Goal: Information Seeking & Learning: Learn about a topic

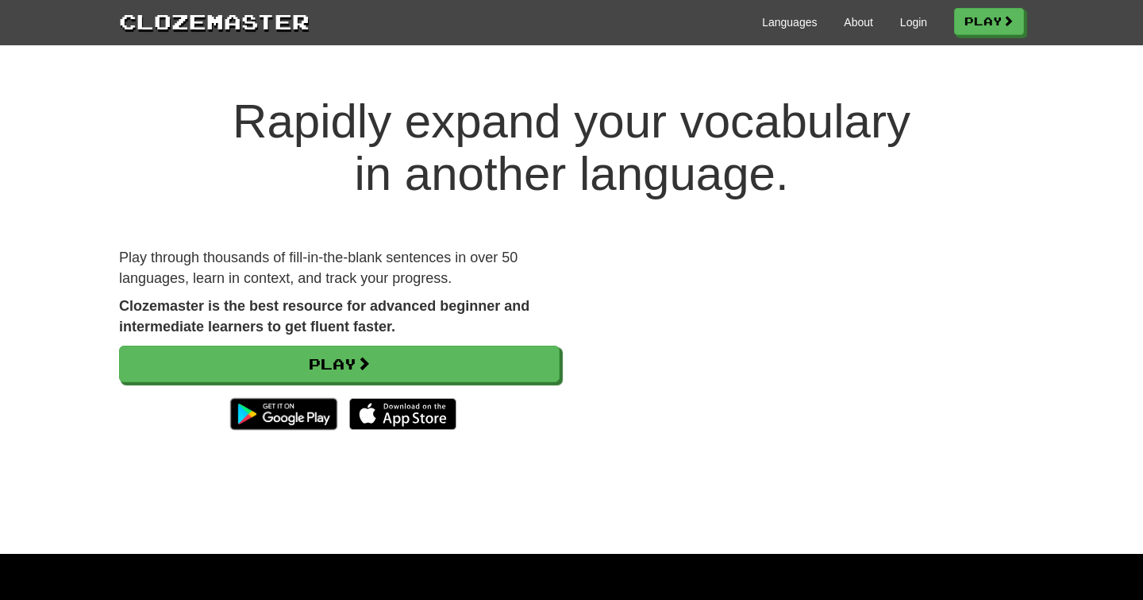
click at [905, 36] on div "Clozemaster Languages About Login Play" at bounding box center [571, 22] width 1143 height 45
click at [908, 26] on link "Login" at bounding box center [913, 22] width 27 height 16
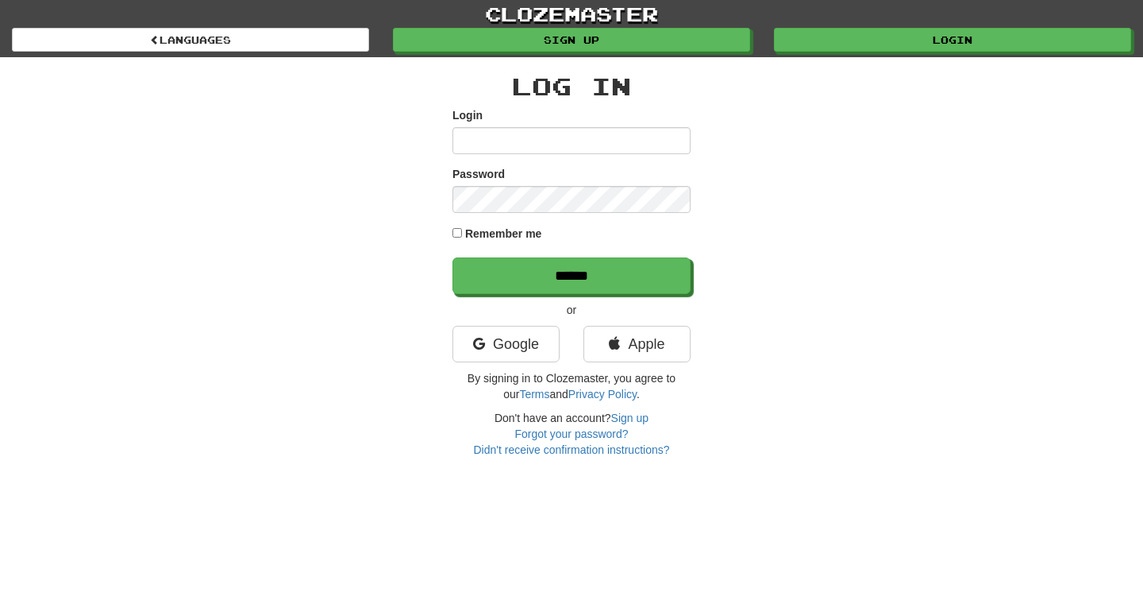
click at [583, 141] on input "Login" at bounding box center [572, 140] width 238 height 27
click at [634, 336] on link "Apple" at bounding box center [637, 344] width 107 height 37
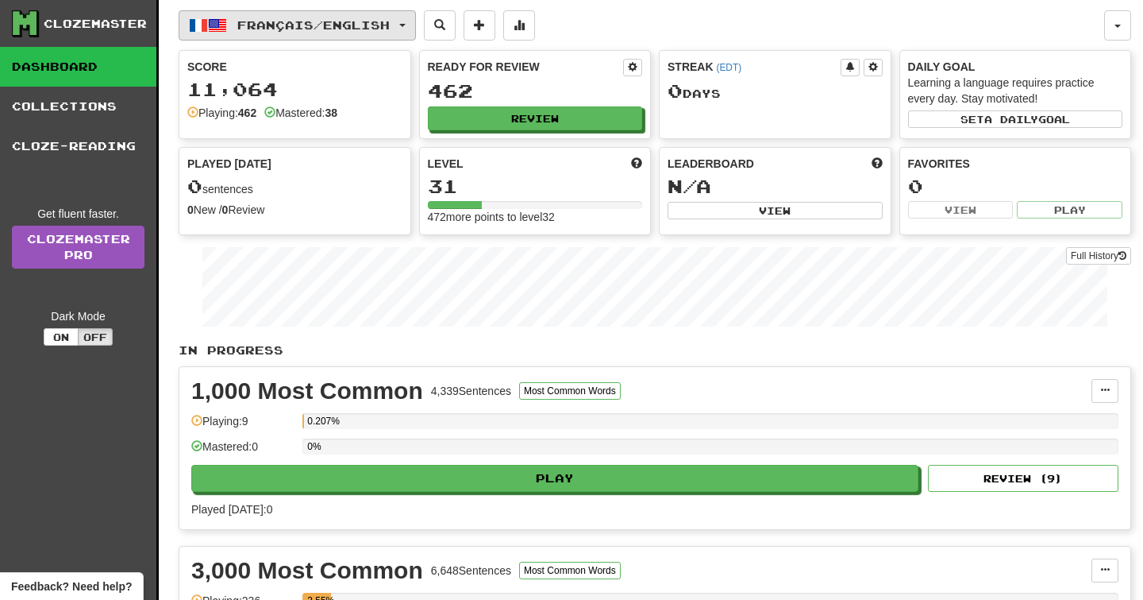
click at [390, 20] on span "Français / English" at bounding box center [313, 24] width 152 height 13
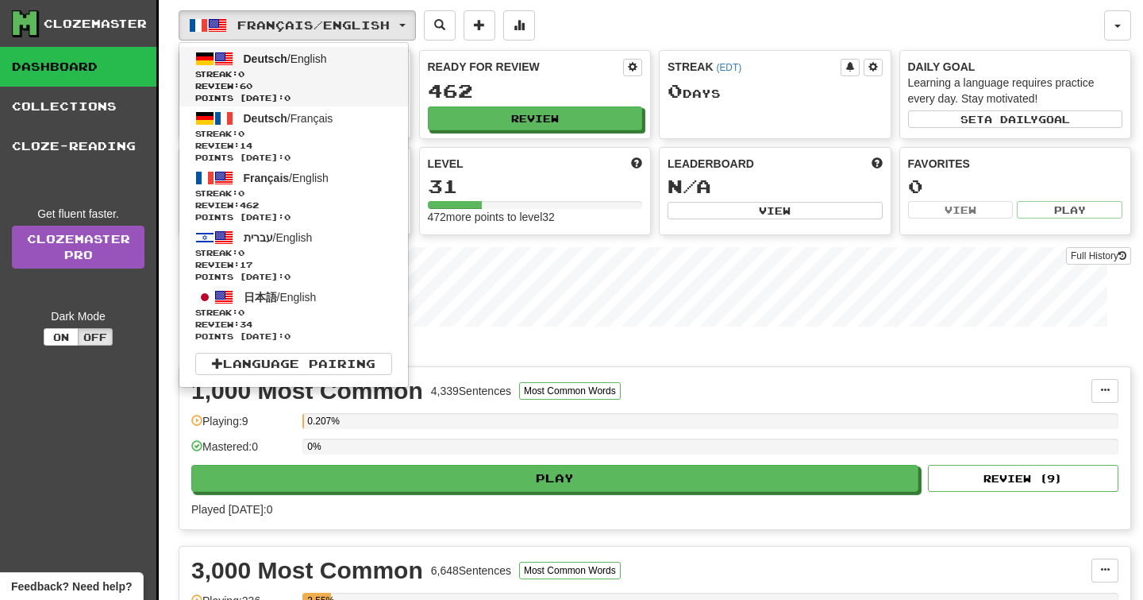
click at [353, 72] on span "Streak: 0" at bounding box center [293, 74] width 197 height 12
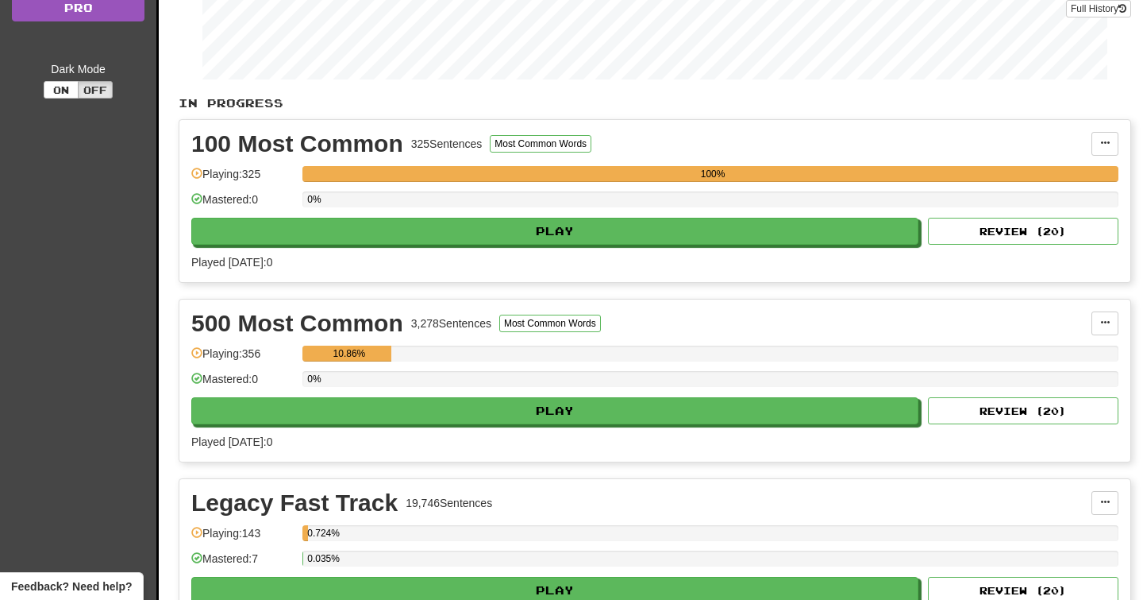
scroll to position [249, 0]
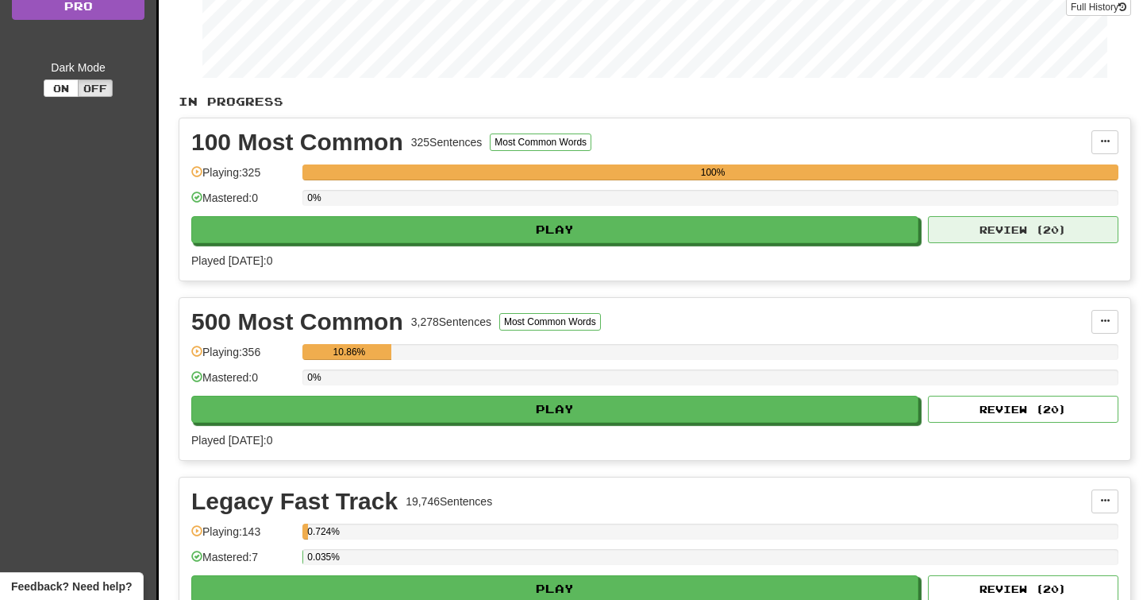
click at [979, 234] on button "Review ( 20 )" at bounding box center [1023, 229] width 191 height 27
select select "**"
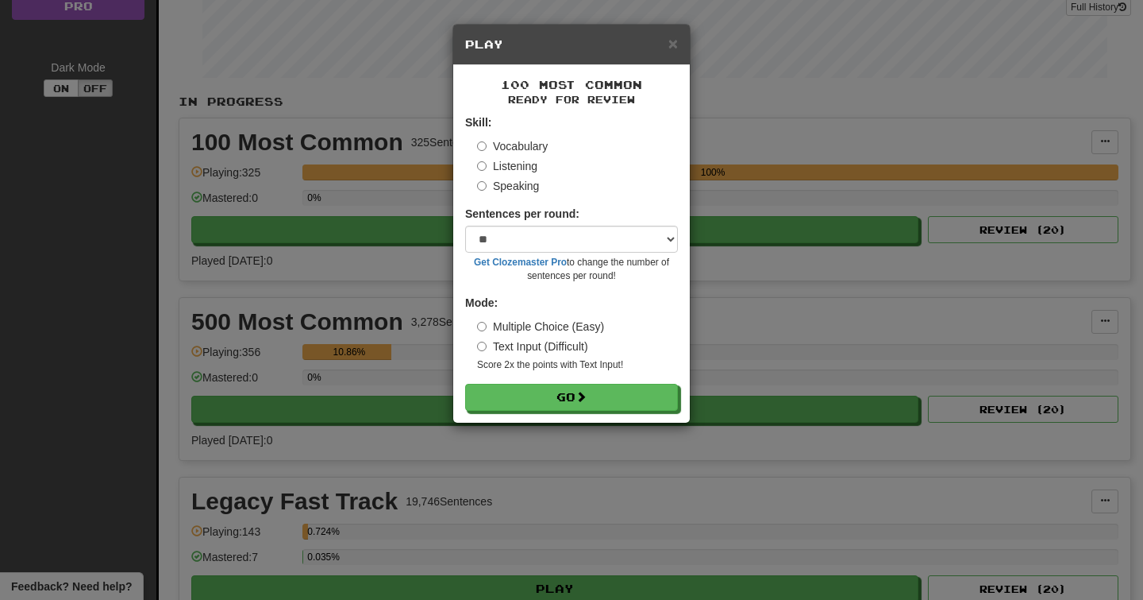
click at [538, 323] on label "Multiple Choice (Easy)" at bounding box center [540, 326] width 127 height 16
click at [564, 392] on button "Go" at bounding box center [572, 397] width 213 height 27
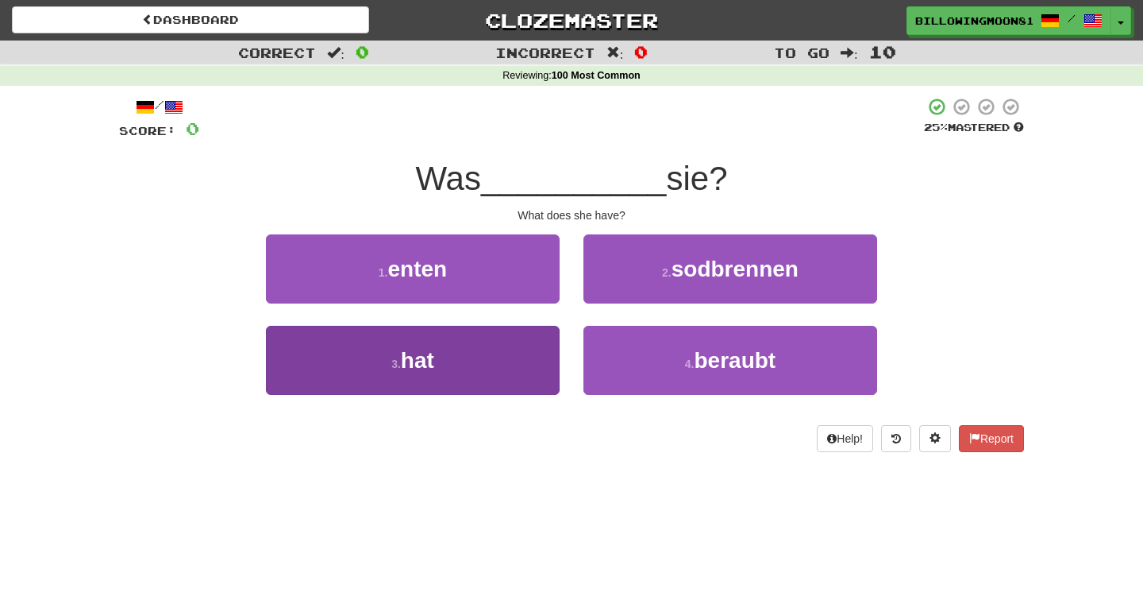
click at [497, 349] on button "3 . hat" at bounding box center [413, 360] width 294 height 69
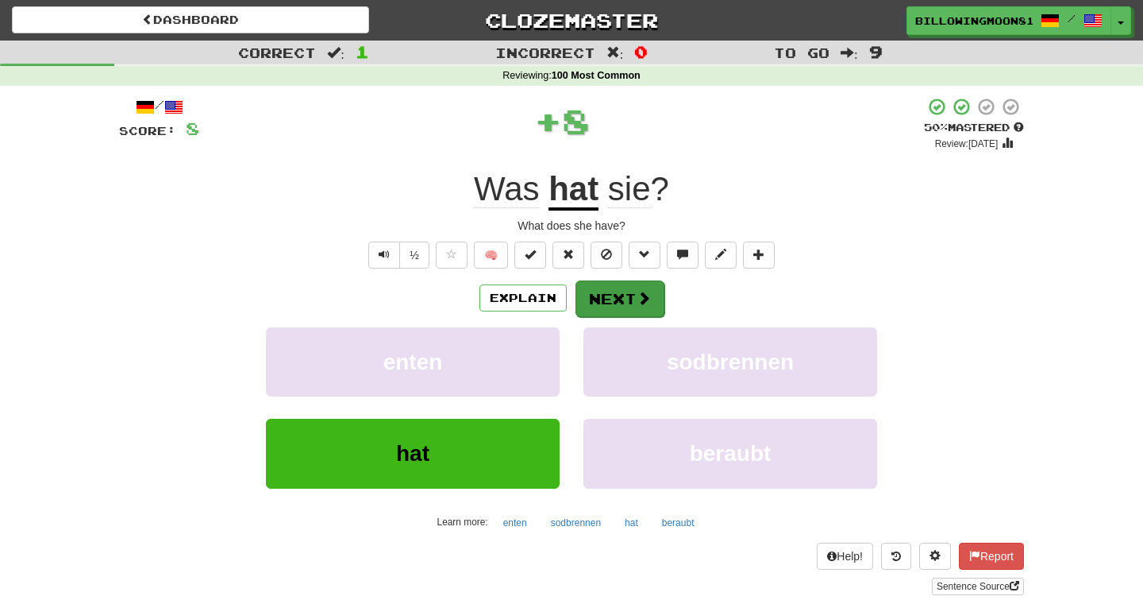
click at [633, 287] on button "Next" at bounding box center [620, 298] width 89 height 37
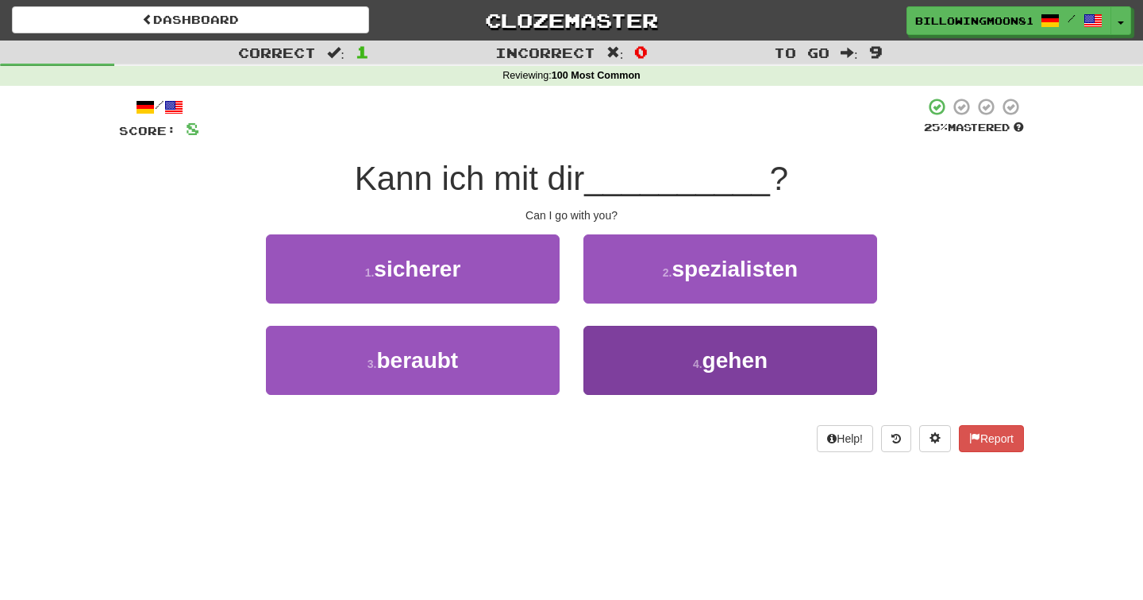
click at [672, 336] on button "4 . gehen" at bounding box center [731, 360] width 294 height 69
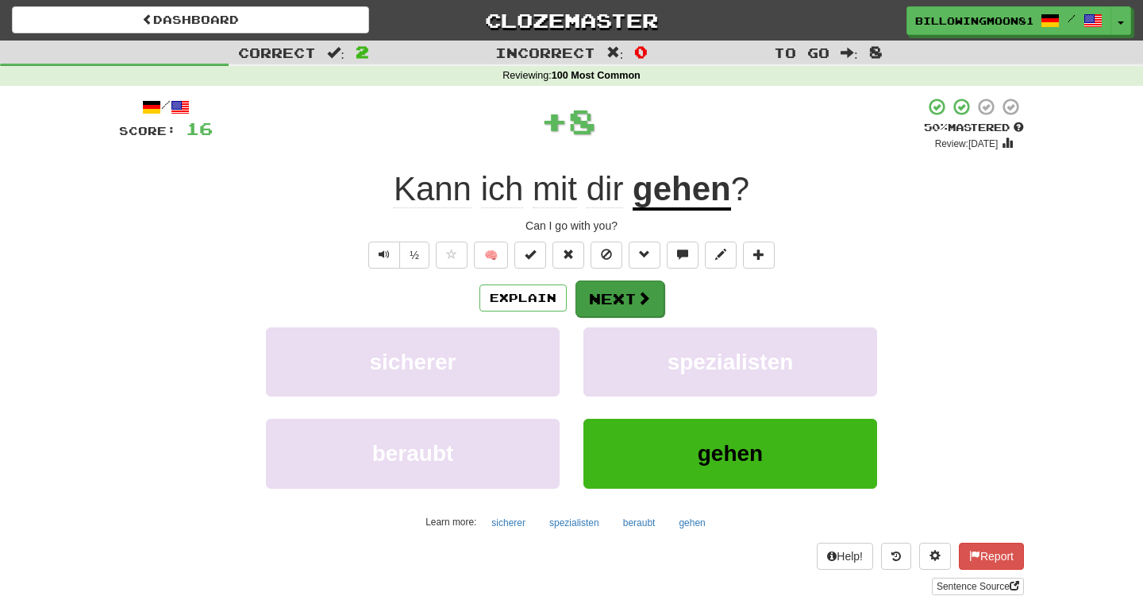
click at [644, 302] on span at bounding box center [644, 298] width 14 height 14
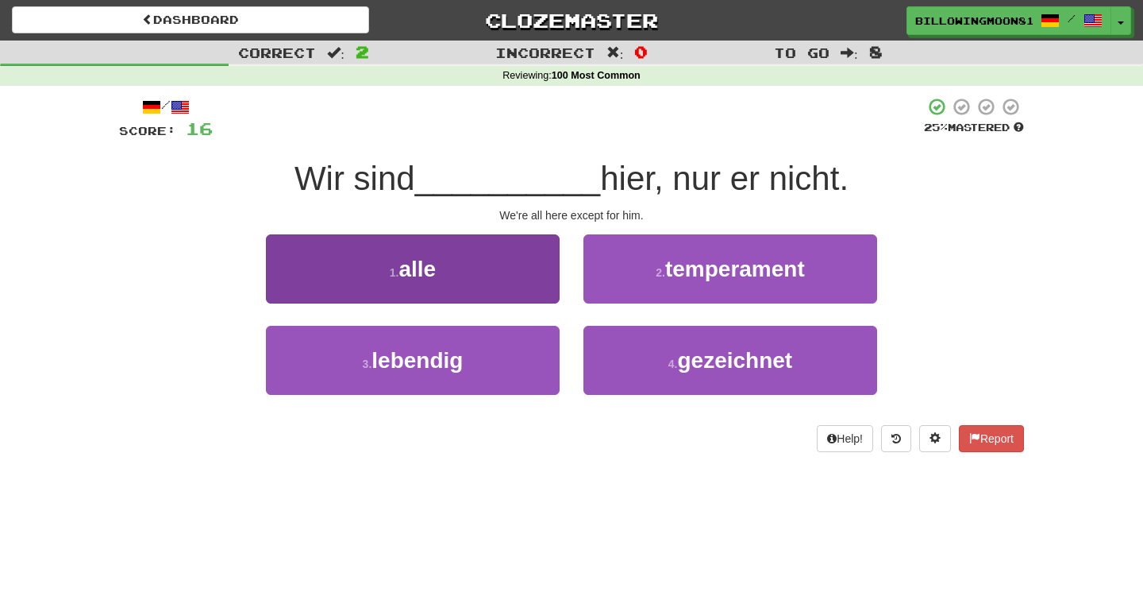
click at [517, 297] on button "1 . alle" at bounding box center [413, 268] width 294 height 69
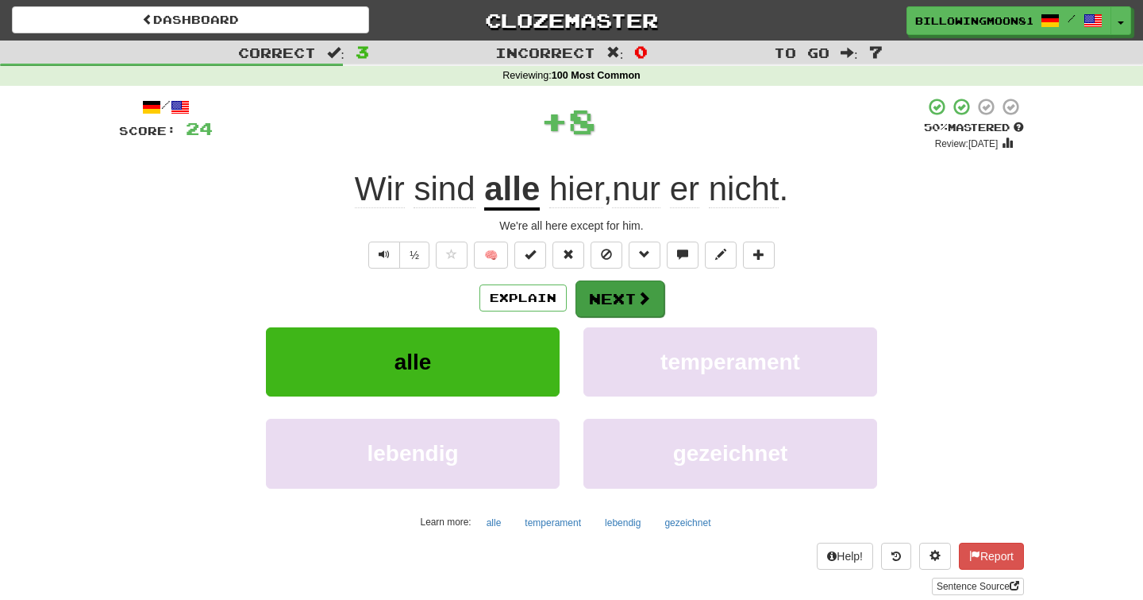
click at [592, 301] on button "Next" at bounding box center [620, 298] width 89 height 37
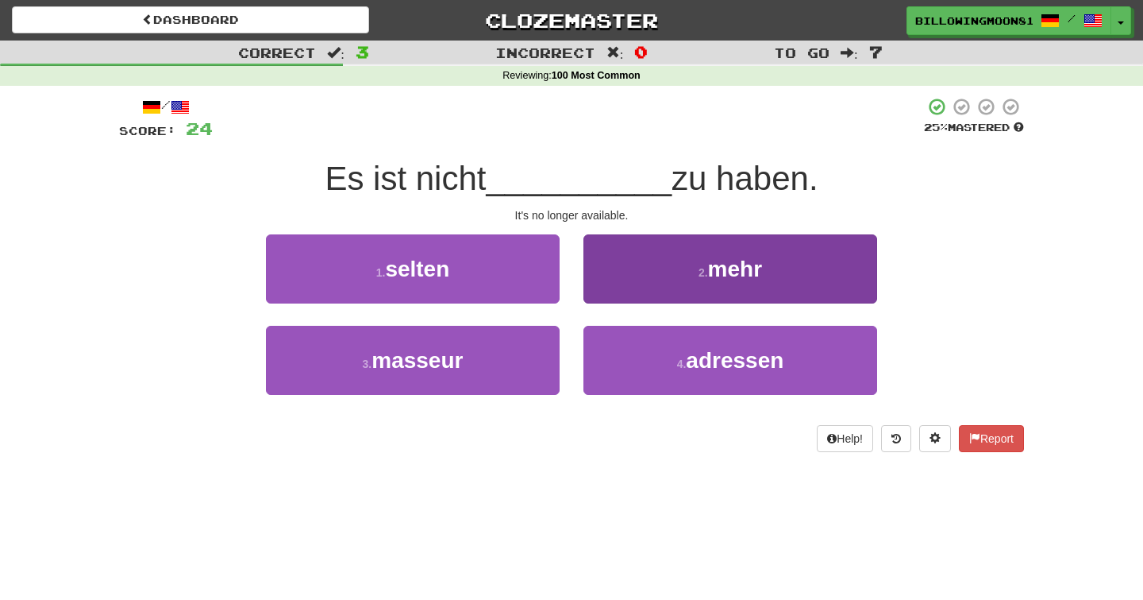
click at [685, 283] on button "2 . mehr" at bounding box center [731, 268] width 294 height 69
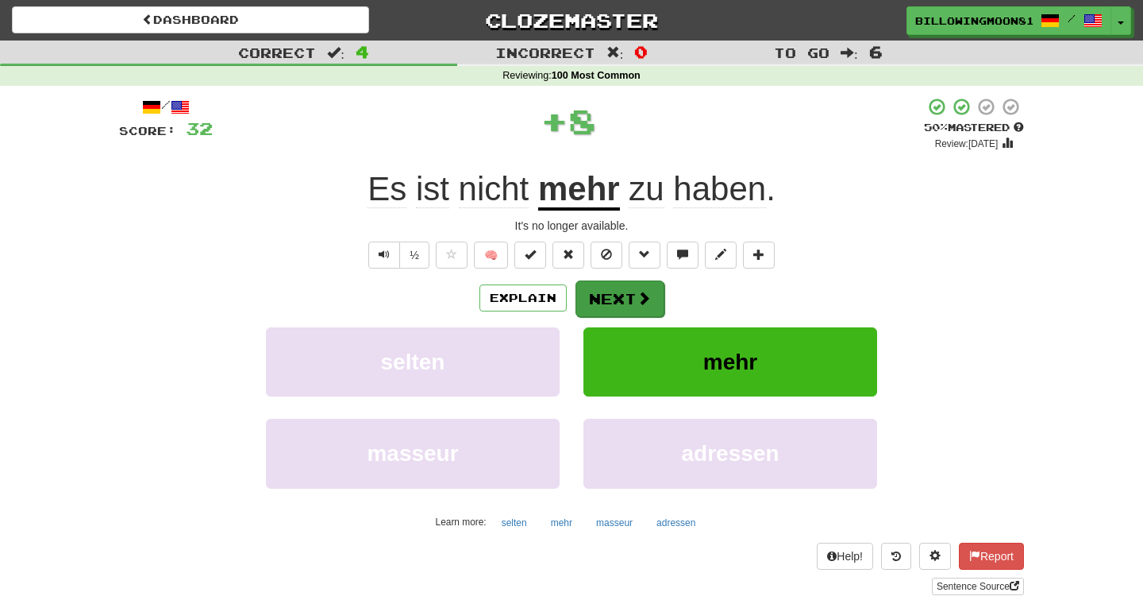
click at [629, 304] on button "Next" at bounding box center [620, 298] width 89 height 37
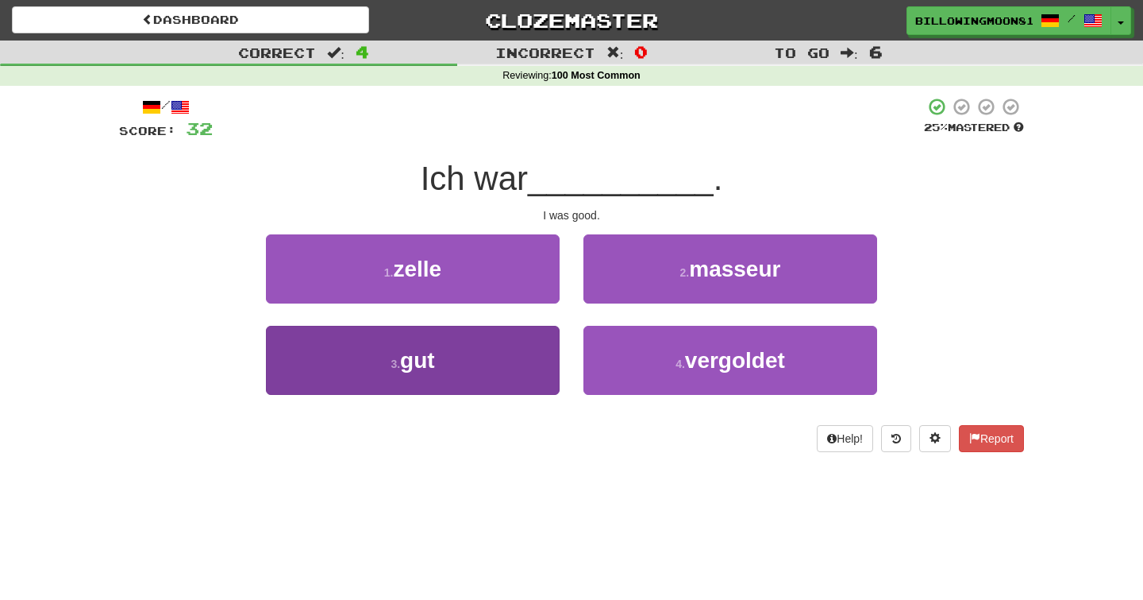
click at [494, 364] on button "3 . gut" at bounding box center [413, 360] width 294 height 69
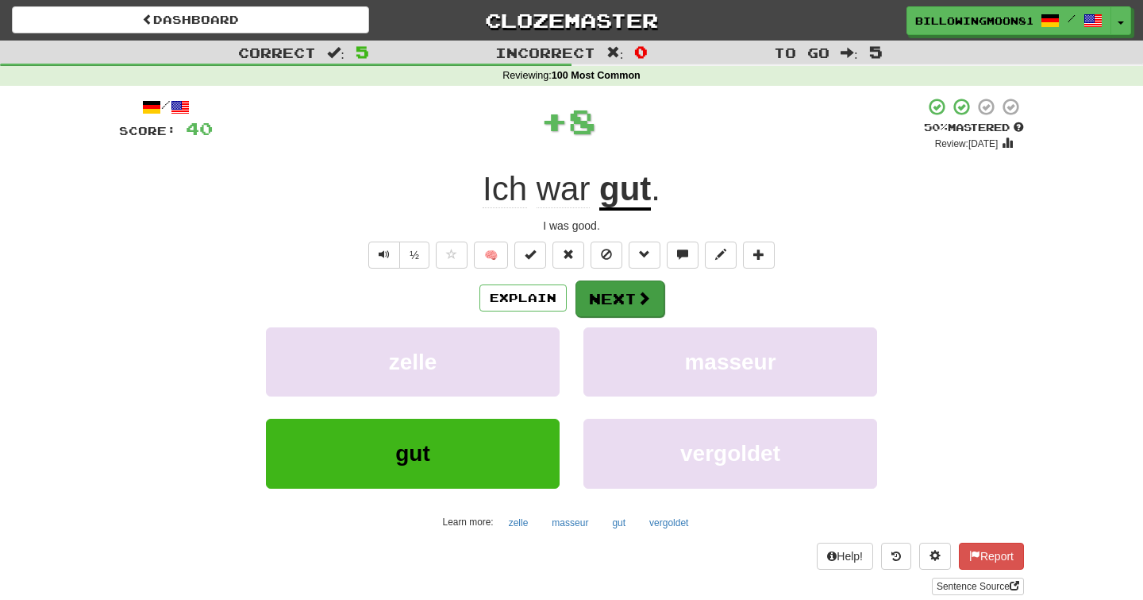
click at [630, 291] on button "Next" at bounding box center [620, 298] width 89 height 37
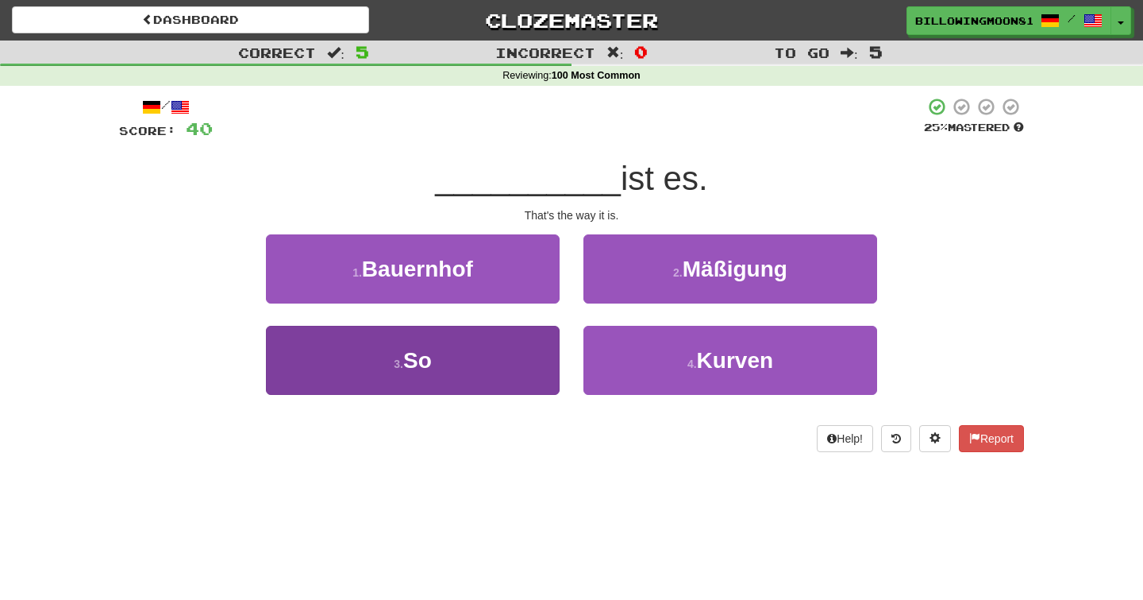
click at [517, 363] on button "3 . So" at bounding box center [413, 360] width 294 height 69
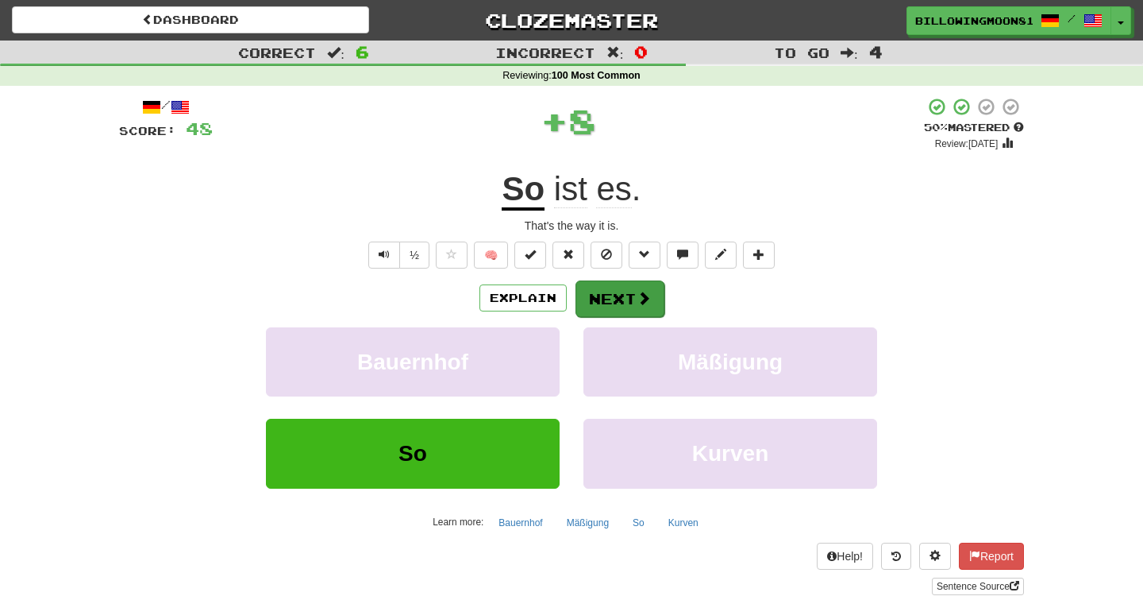
click at [624, 297] on button "Next" at bounding box center [620, 298] width 89 height 37
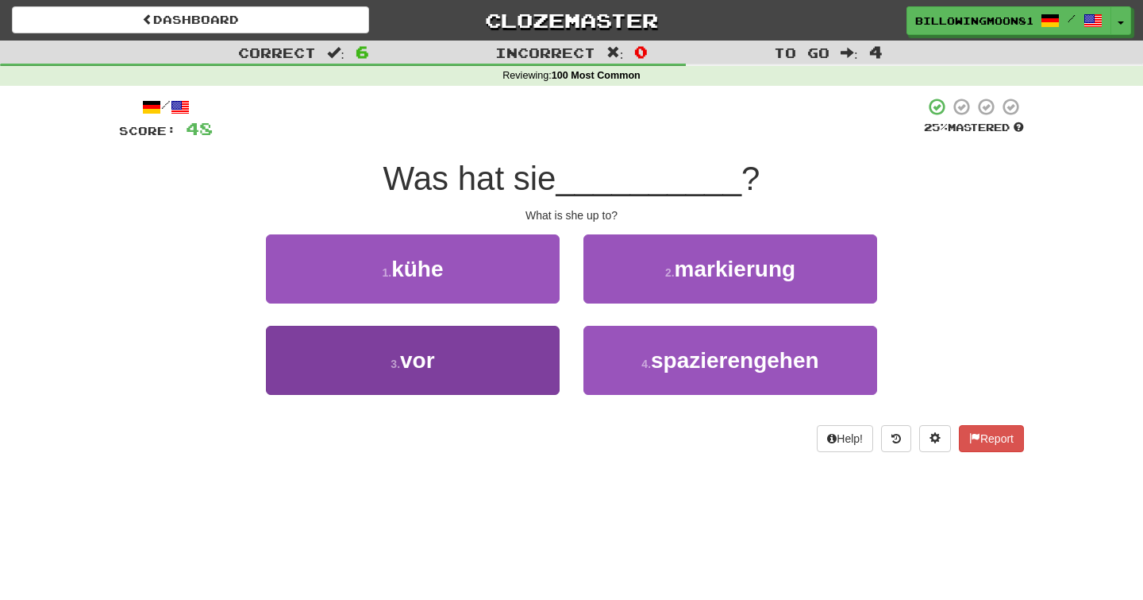
click at [533, 358] on button "3 . vor" at bounding box center [413, 360] width 294 height 69
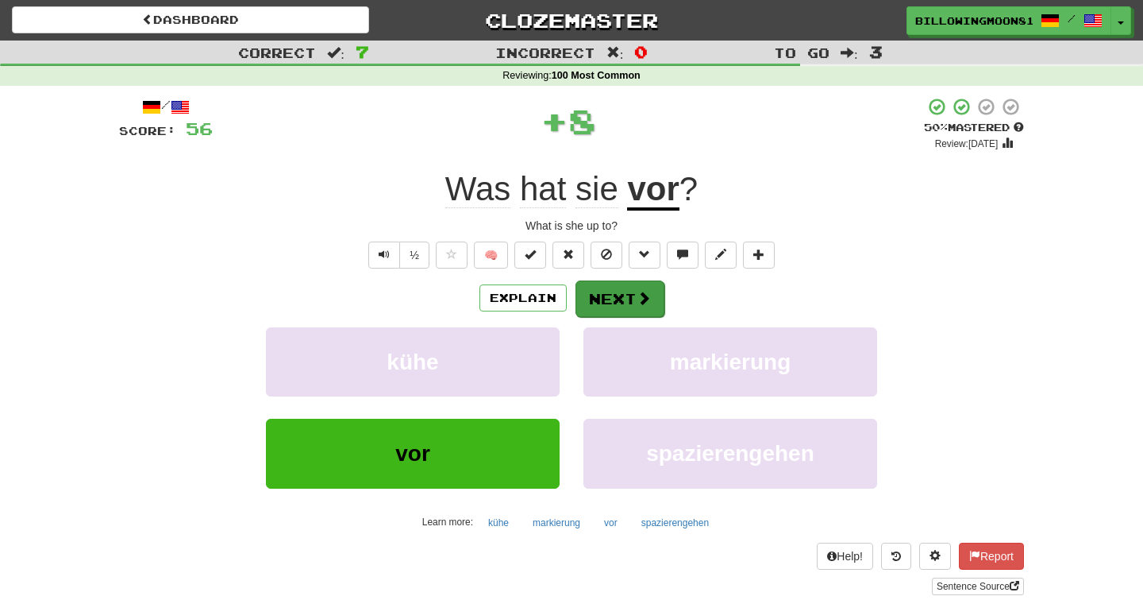
click at [618, 308] on button "Next" at bounding box center [620, 298] width 89 height 37
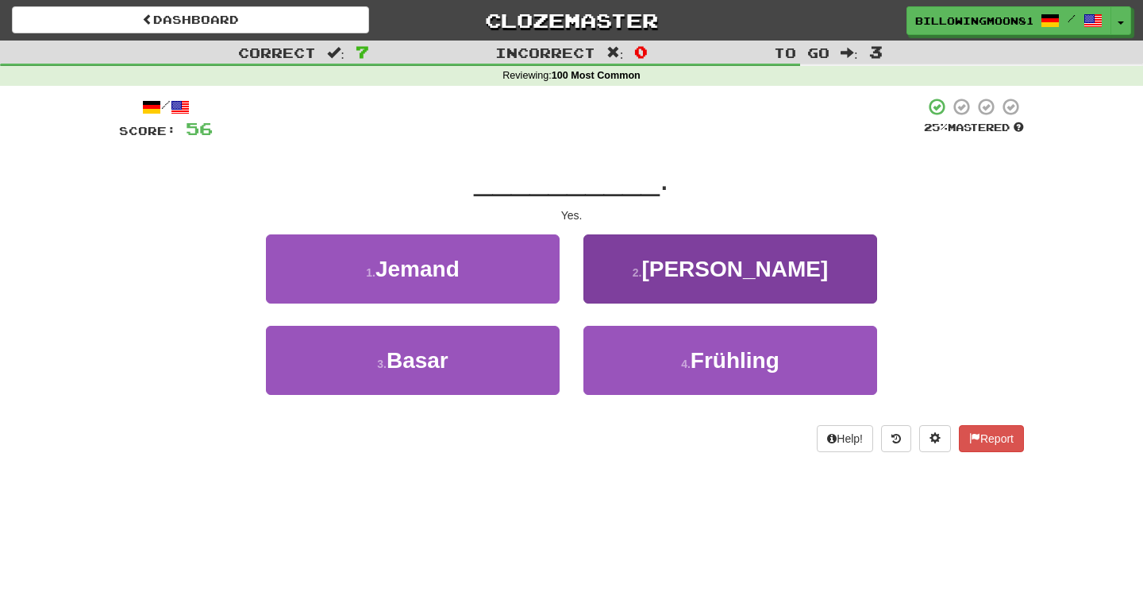
click at [711, 282] on button "2 . Ja" at bounding box center [731, 268] width 294 height 69
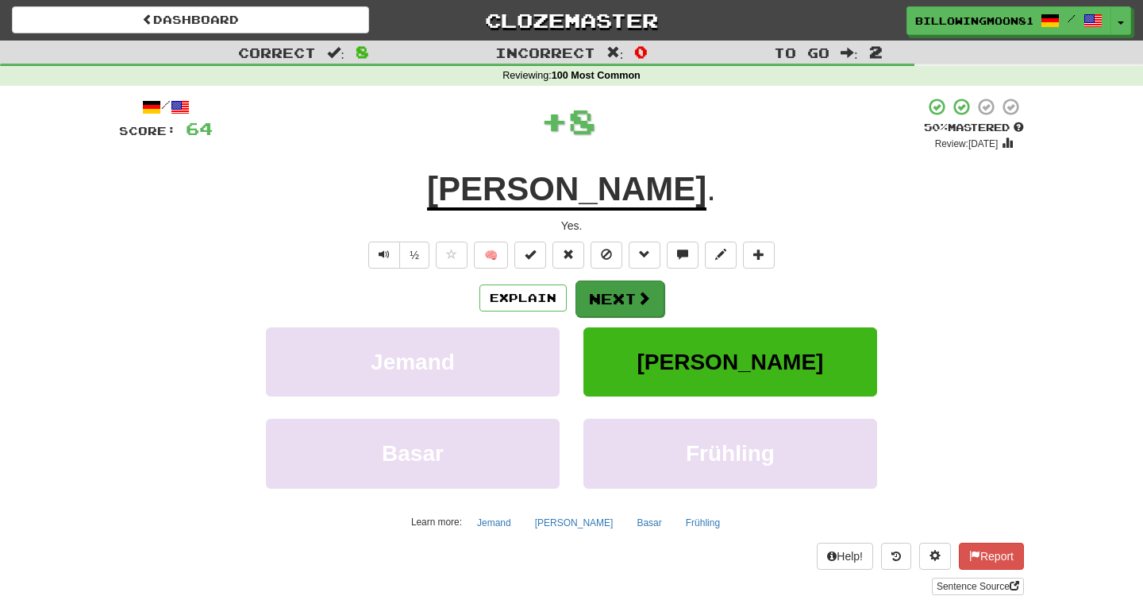
click at [606, 303] on button "Next" at bounding box center [620, 298] width 89 height 37
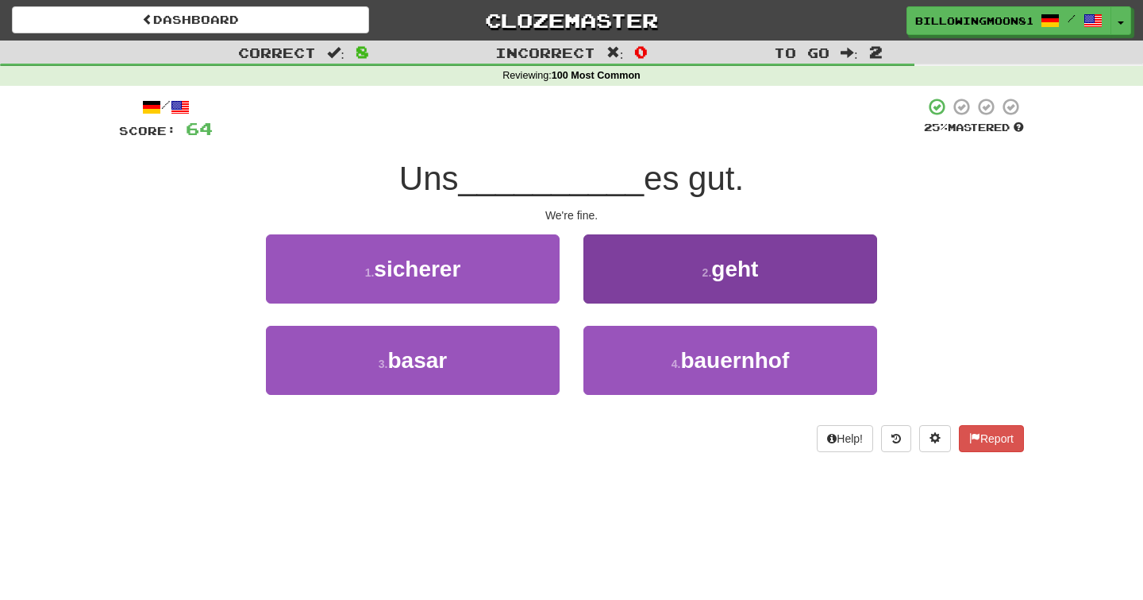
click at [657, 291] on button "2 . geht" at bounding box center [731, 268] width 294 height 69
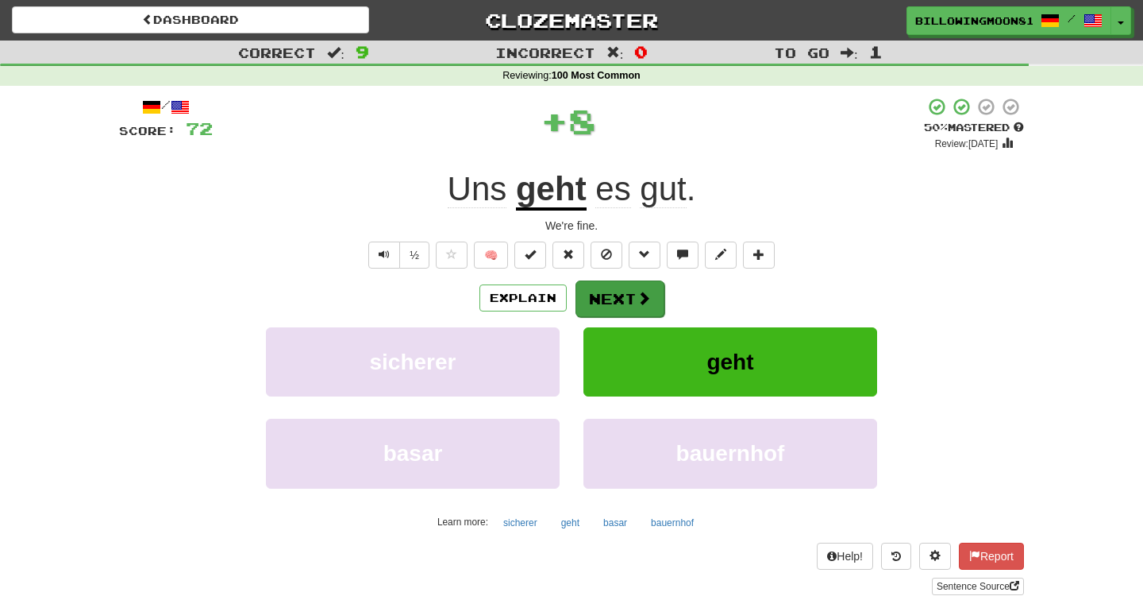
click at [616, 305] on button "Next" at bounding box center [620, 298] width 89 height 37
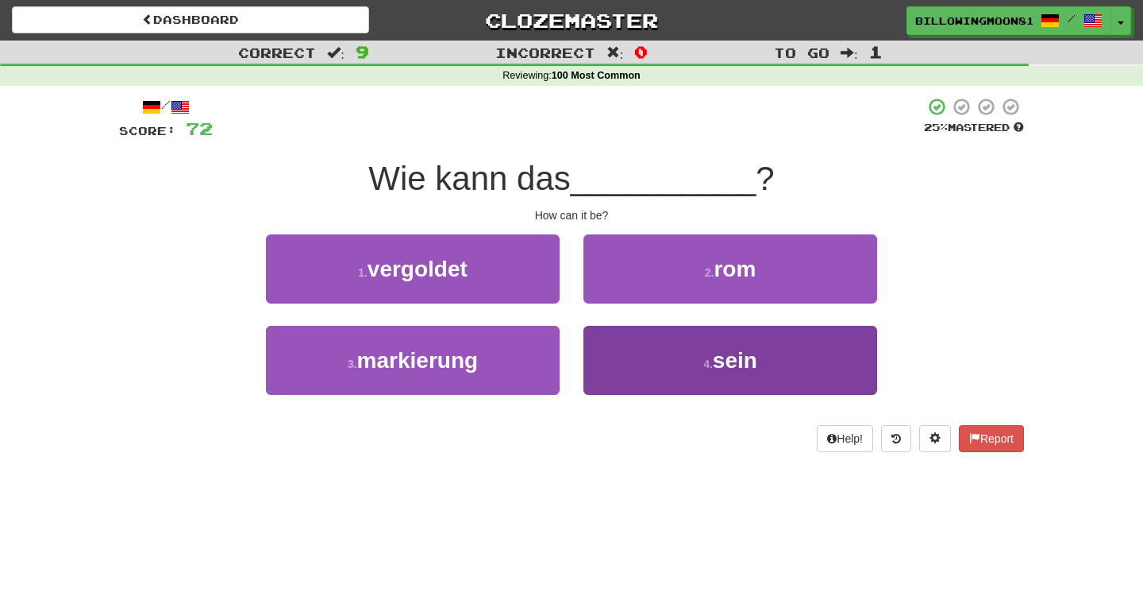
click at [665, 360] on button "4 . sein" at bounding box center [731, 360] width 294 height 69
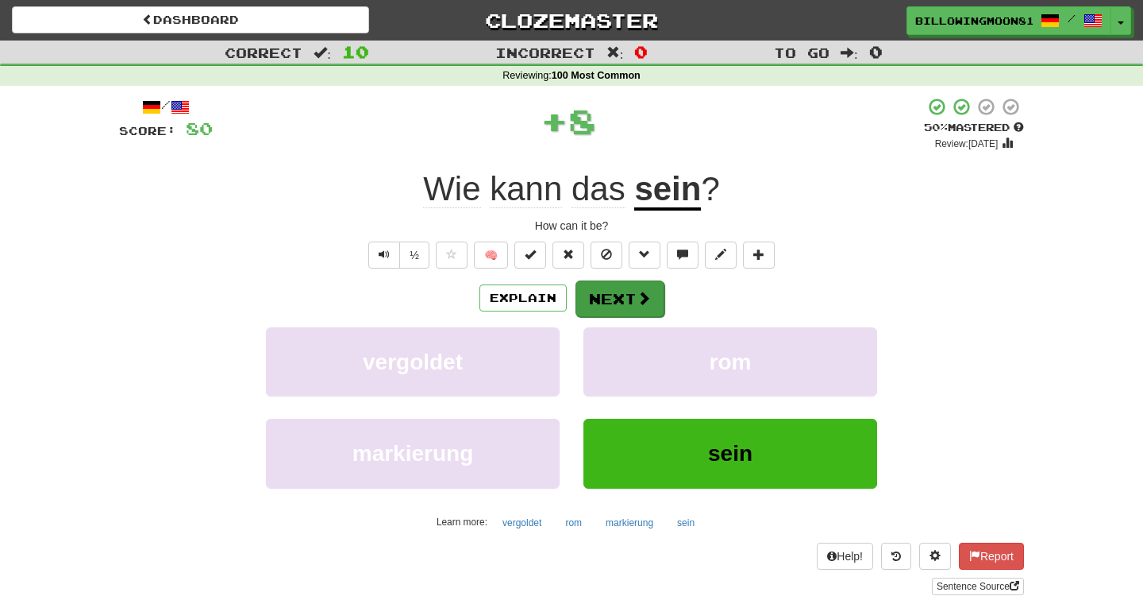
click at [634, 299] on button "Next" at bounding box center [620, 298] width 89 height 37
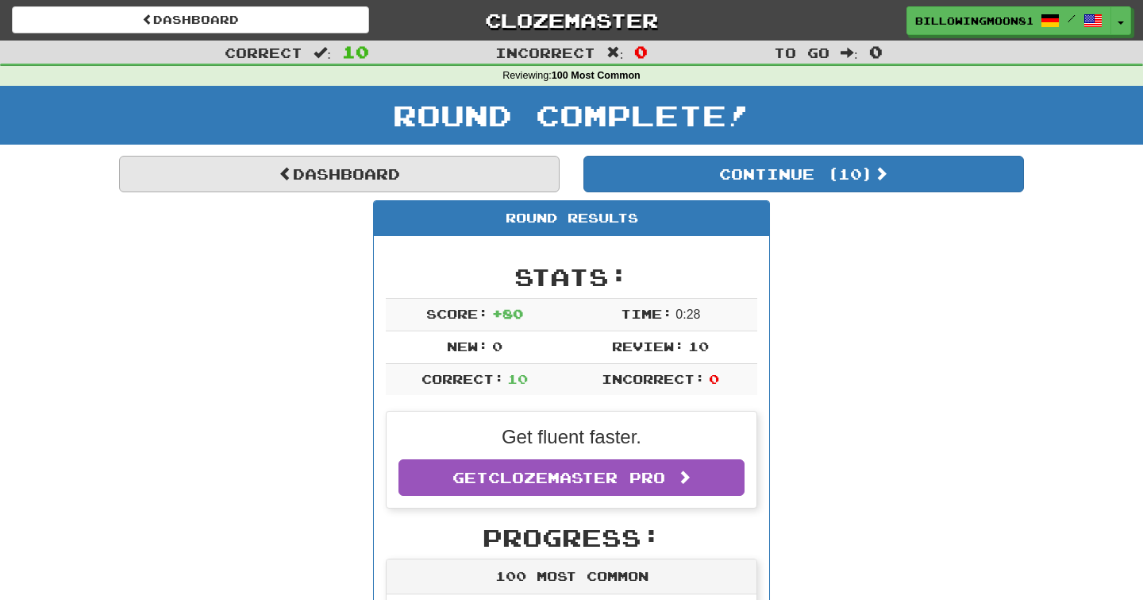
click at [436, 179] on link "Dashboard" at bounding box center [339, 174] width 441 height 37
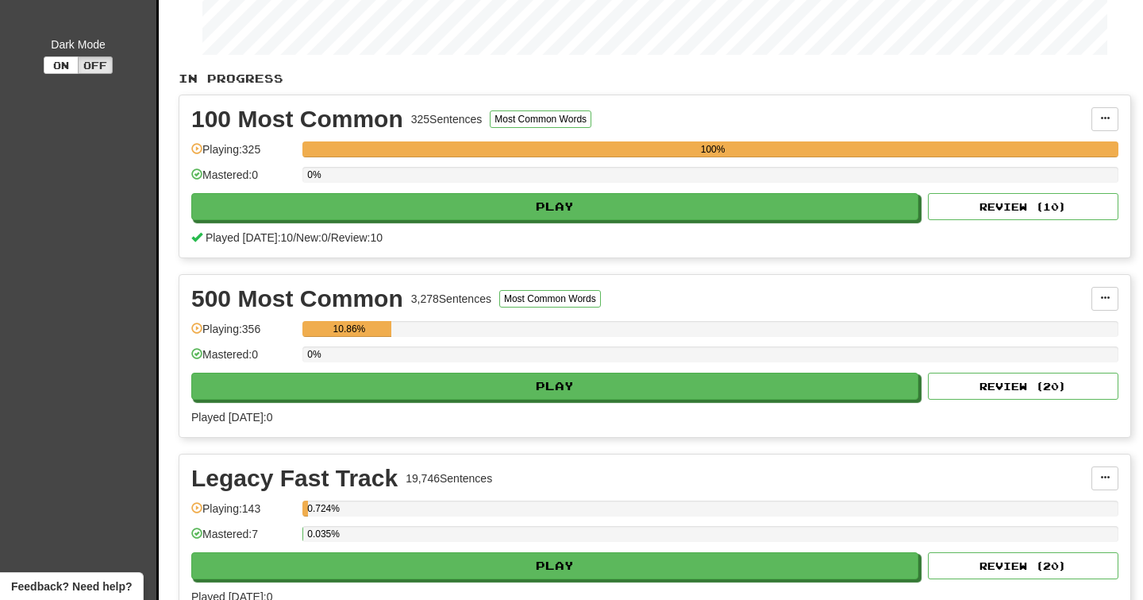
scroll to position [262, 0]
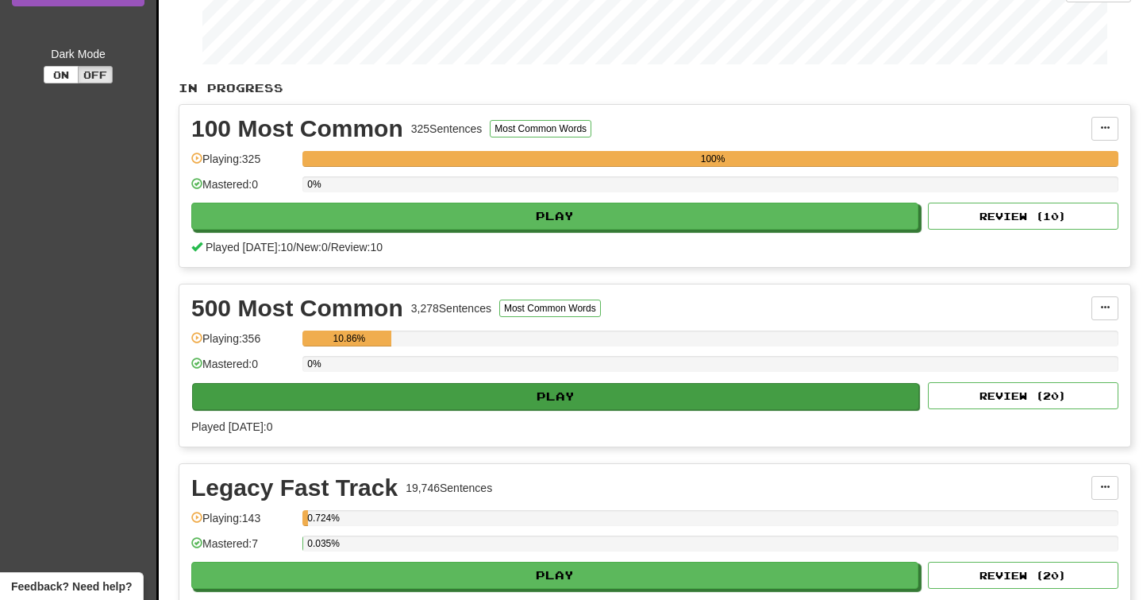
click at [594, 384] on button "Play" at bounding box center [555, 396] width 727 height 27
select select "**"
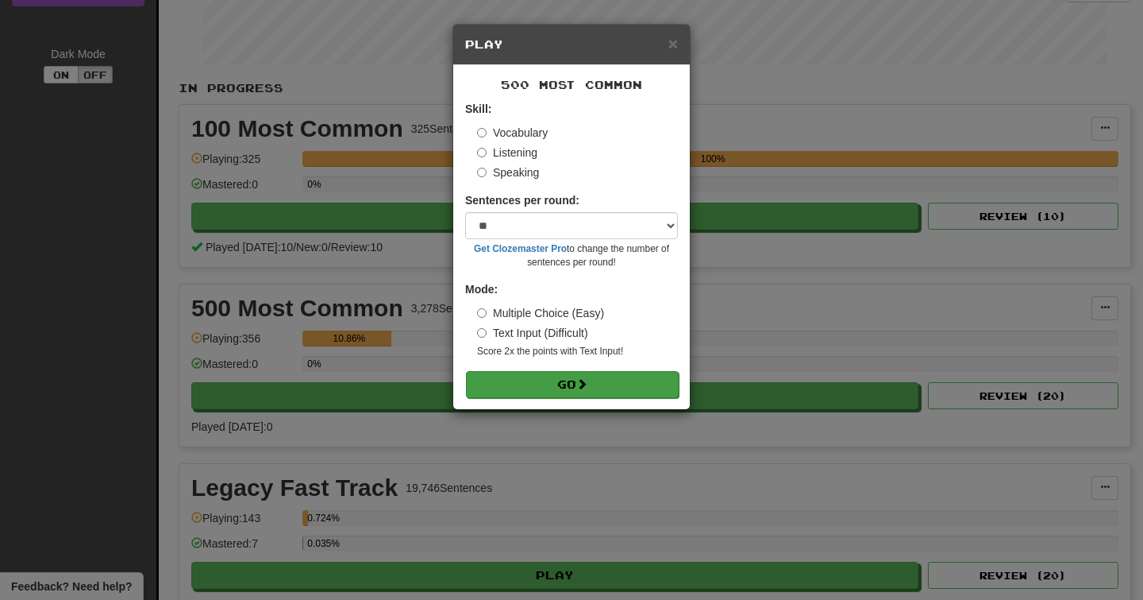
click at [538, 377] on button "Go" at bounding box center [572, 384] width 213 height 27
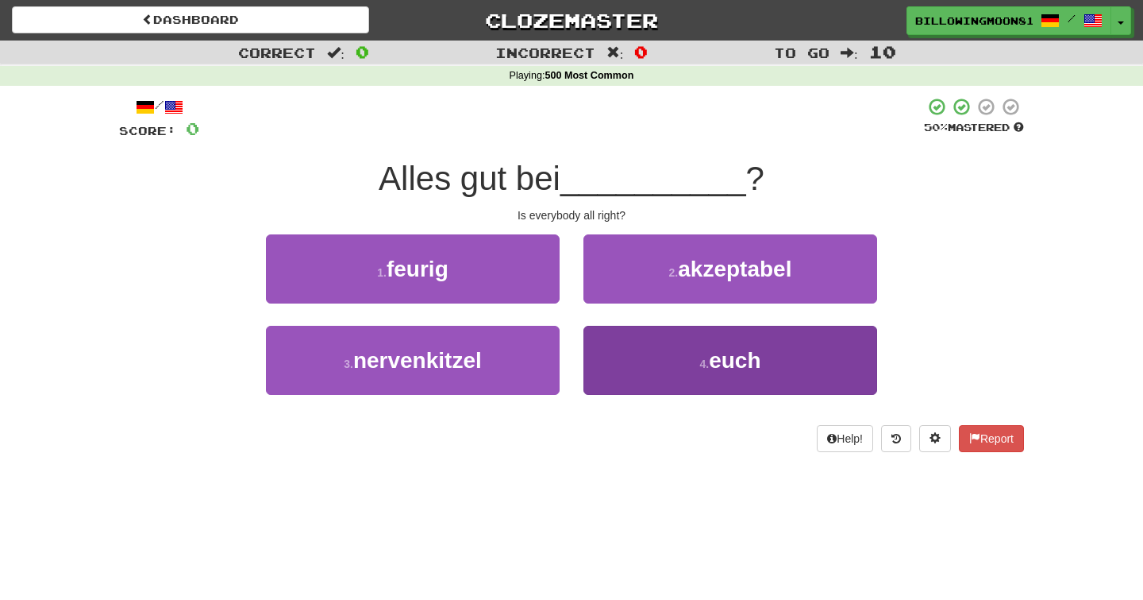
click at [651, 373] on button "4 . euch" at bounding box center [731, 360] width 294 height 69
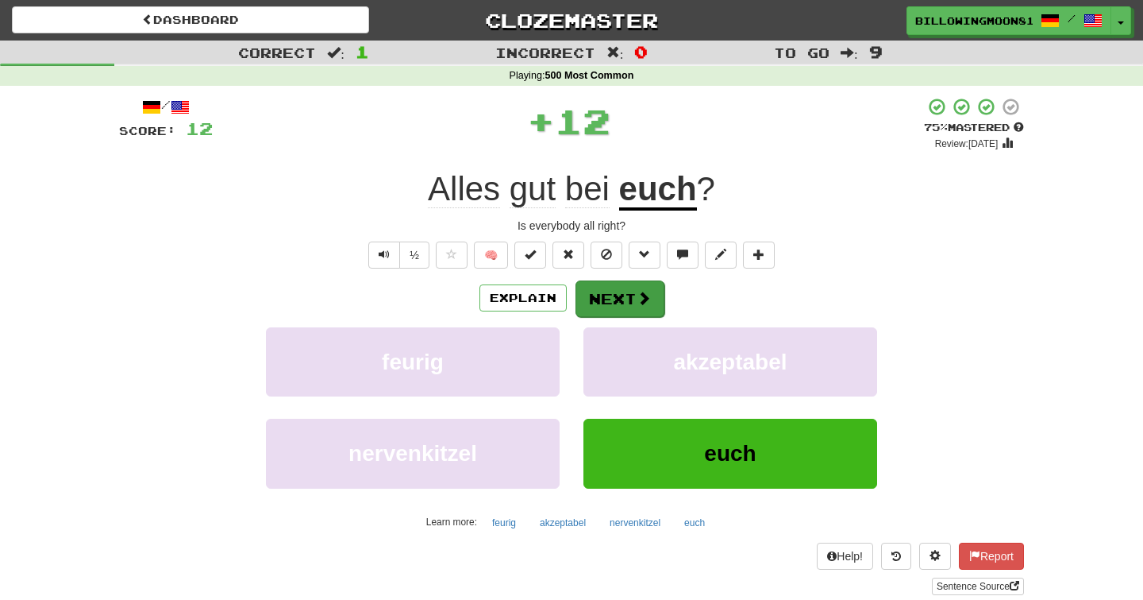
click at [612, 292] on button "Next" at bounding box center [620, 298] width 89 height 37
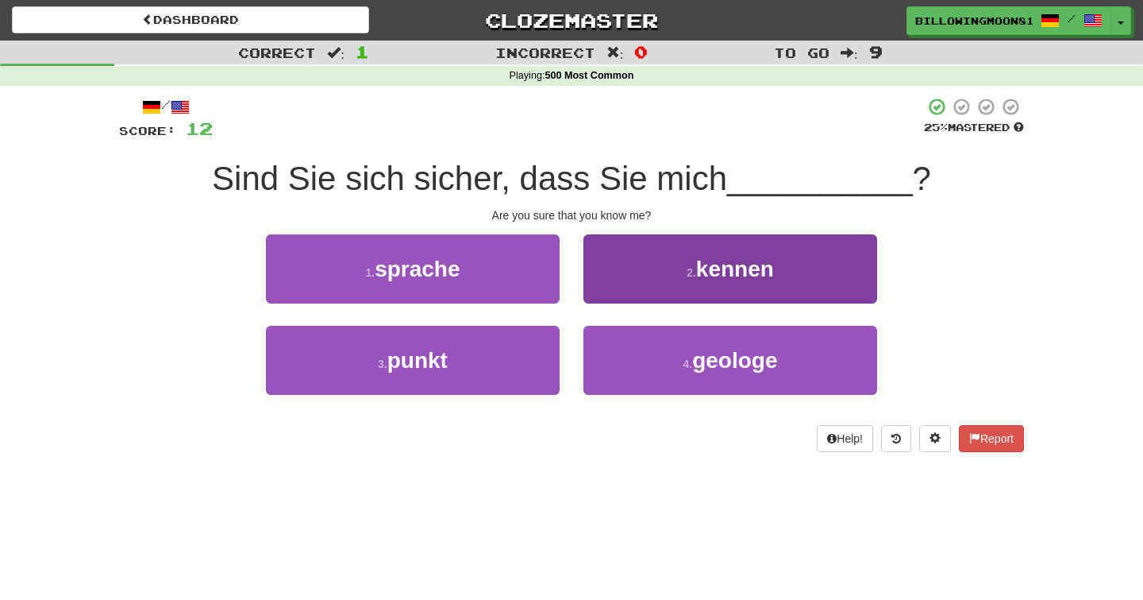
click at [652, 278] on button "2 . kennen" at bounding box center [731, 268] width 294 height 69
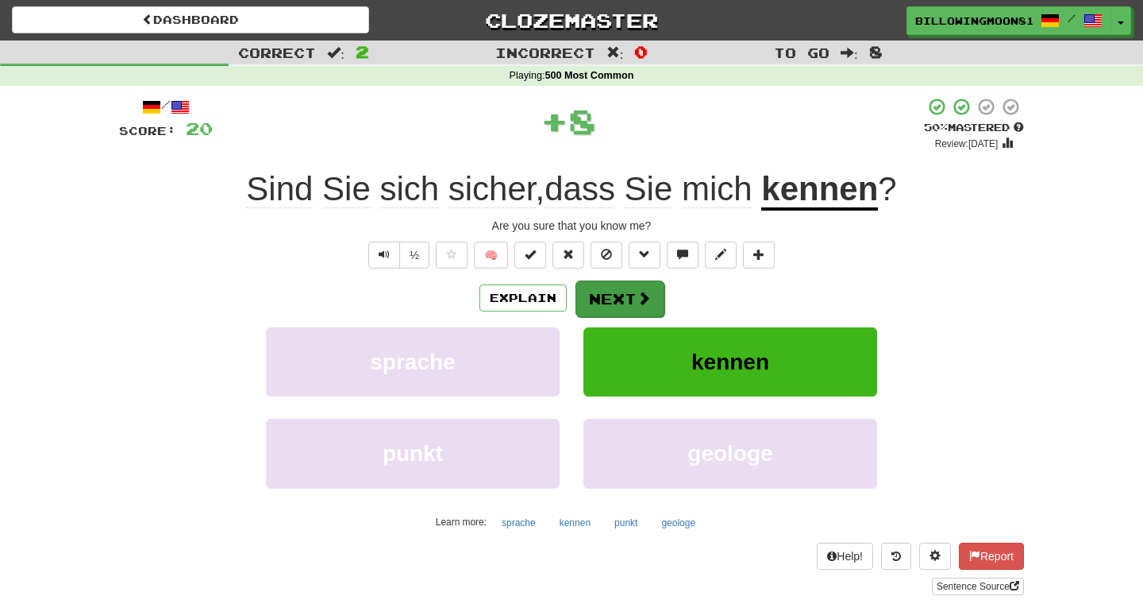
click at [626, 303] on button "Next" at bounding box center [620, 298] width 89 height 37
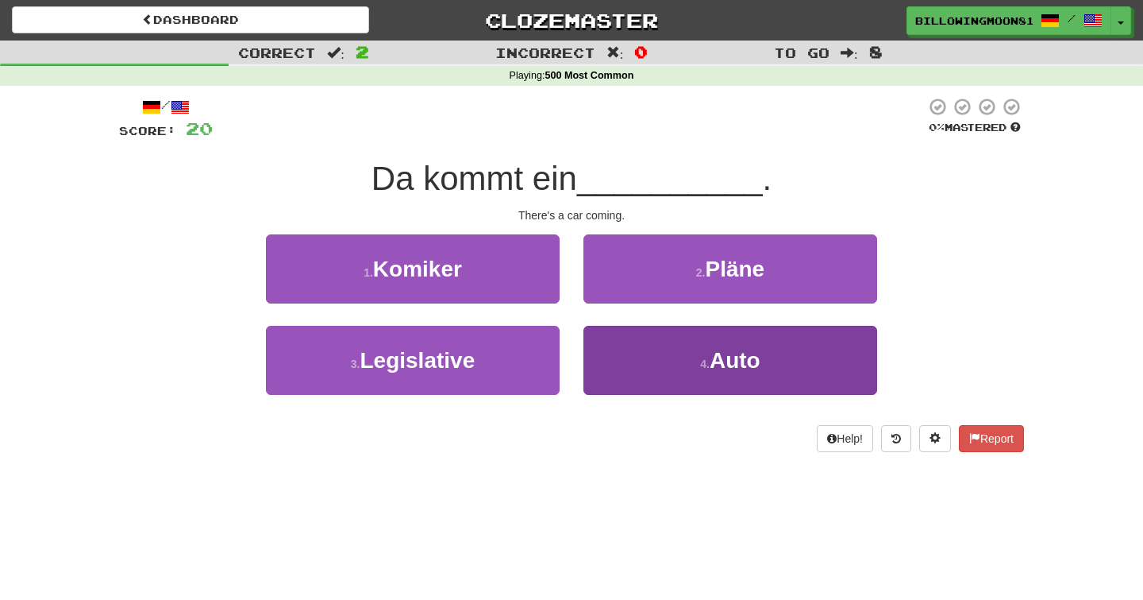
click at [662, 367] on button "4 . Auto" at bounding box center [731, 360] width 294 height 69
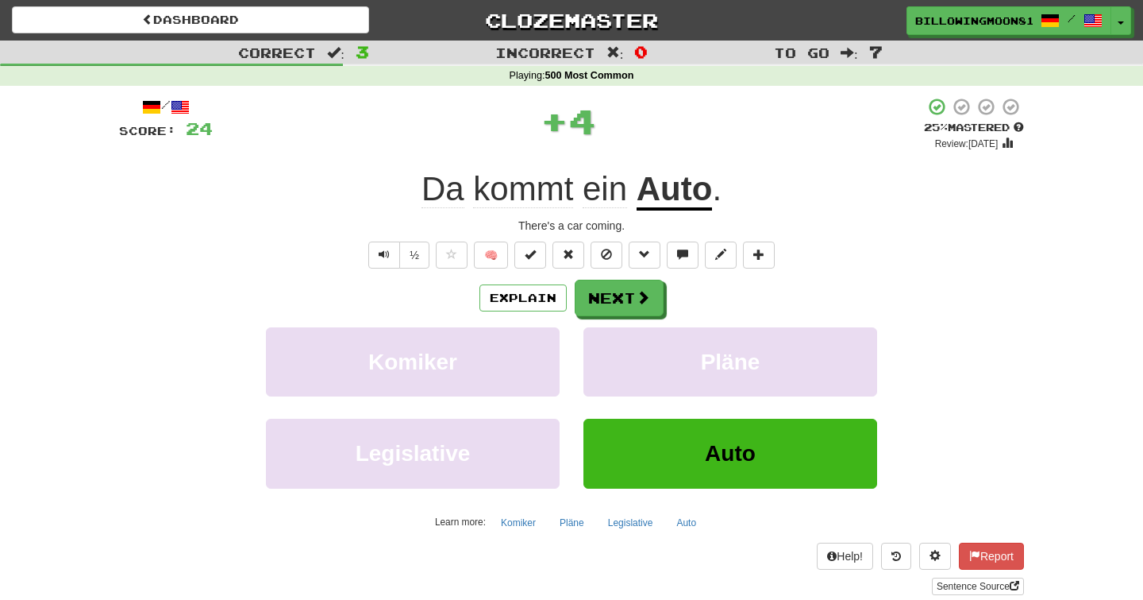
click at [612, 277] on div "/ Score: 24 + 4 25 % Mastered Review: 2025-08-18 Da kommt ein Auto . There's a …" at bounding box center [571, 346] width 905 height 498
click at [619, 297] on button "Next" at bounding box center [620, 298] width 89 height 37
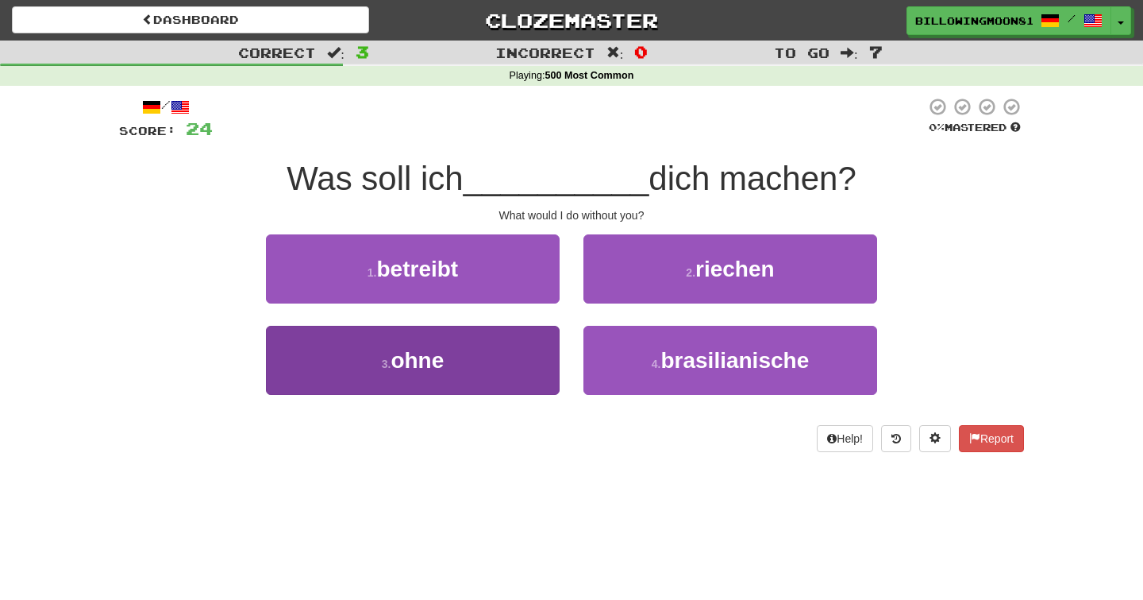
click at [534, 345] on button "3 . ohne" at bounding box center [413, 360] width 294 height 69
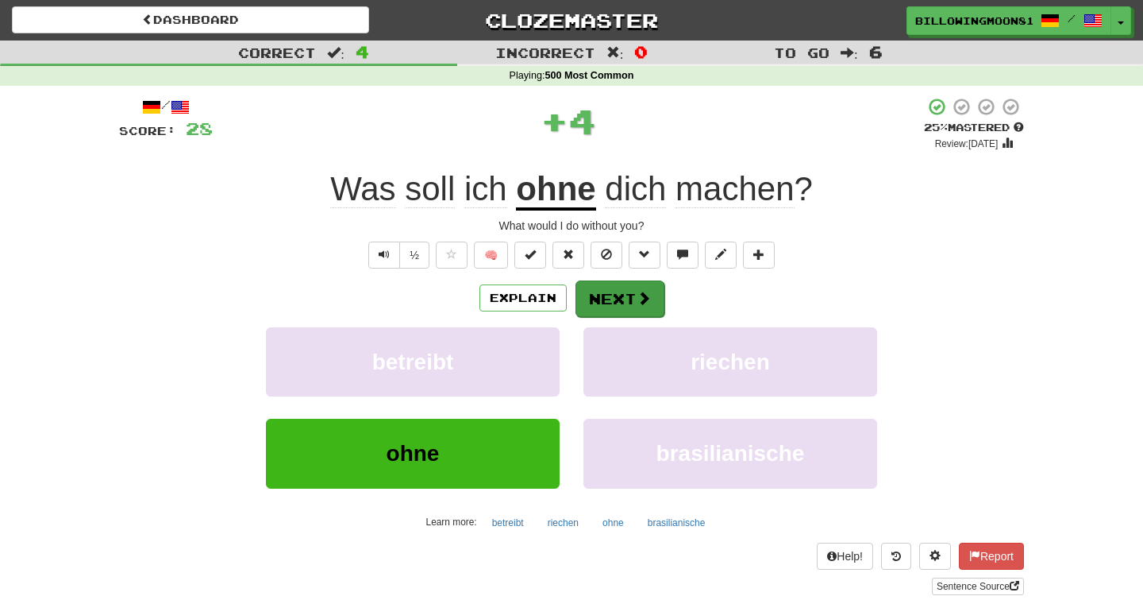
click at [614, 287] on button "Next" at bounding box center [620, 298] width 89 height 37
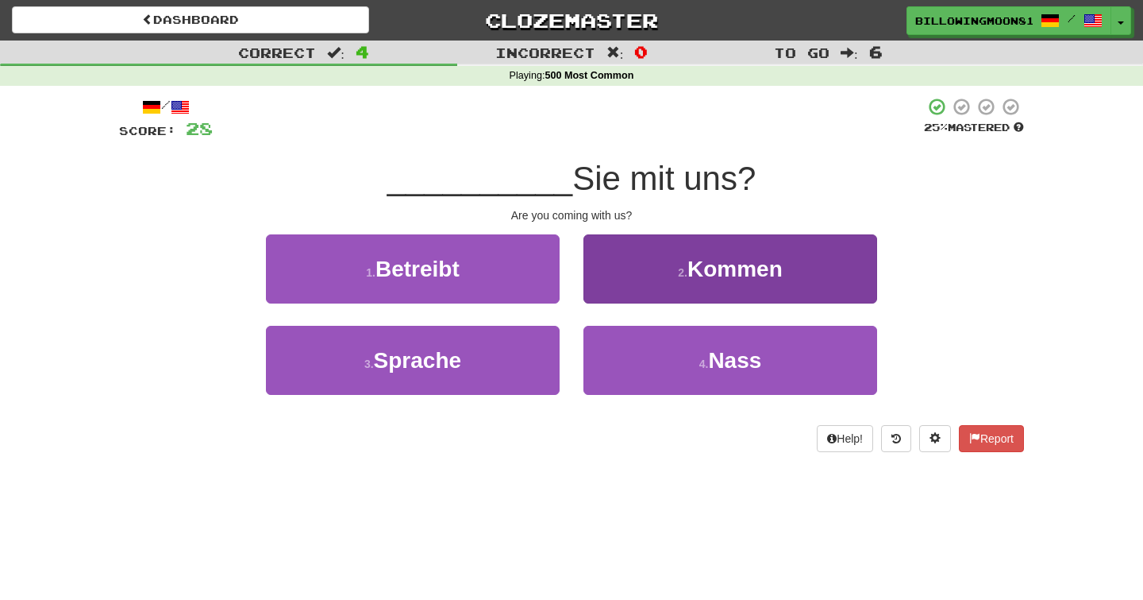
click at [679, 257] on button "2 . Kommen" at bounding box center [731, 268] width 294 height 69
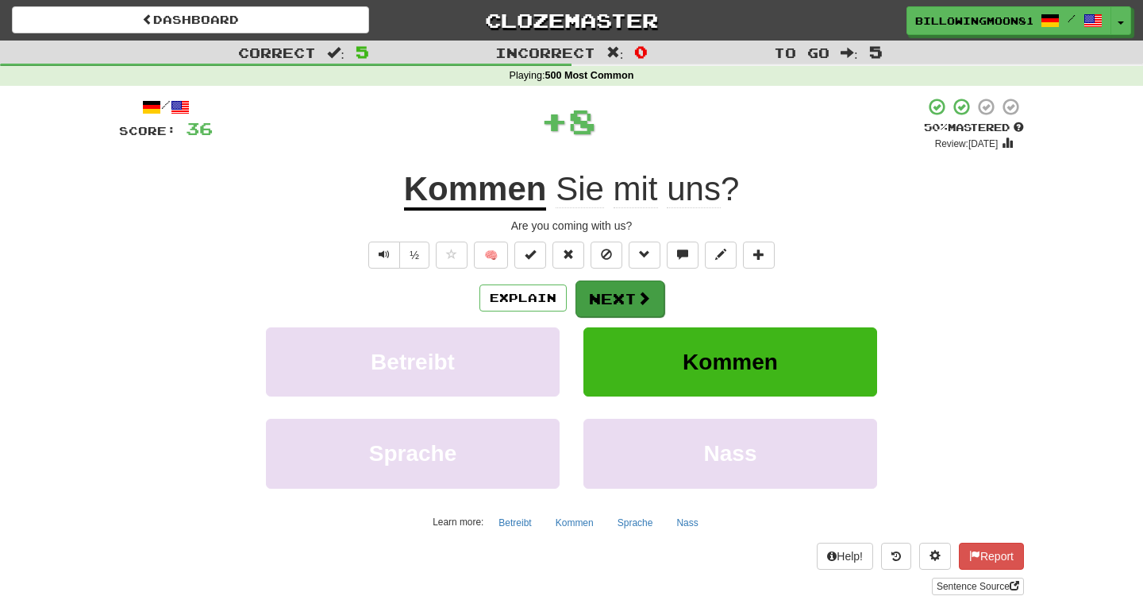
click at [615, 296] on button "Next" at bounding box center [620, 298] width 89 height 37
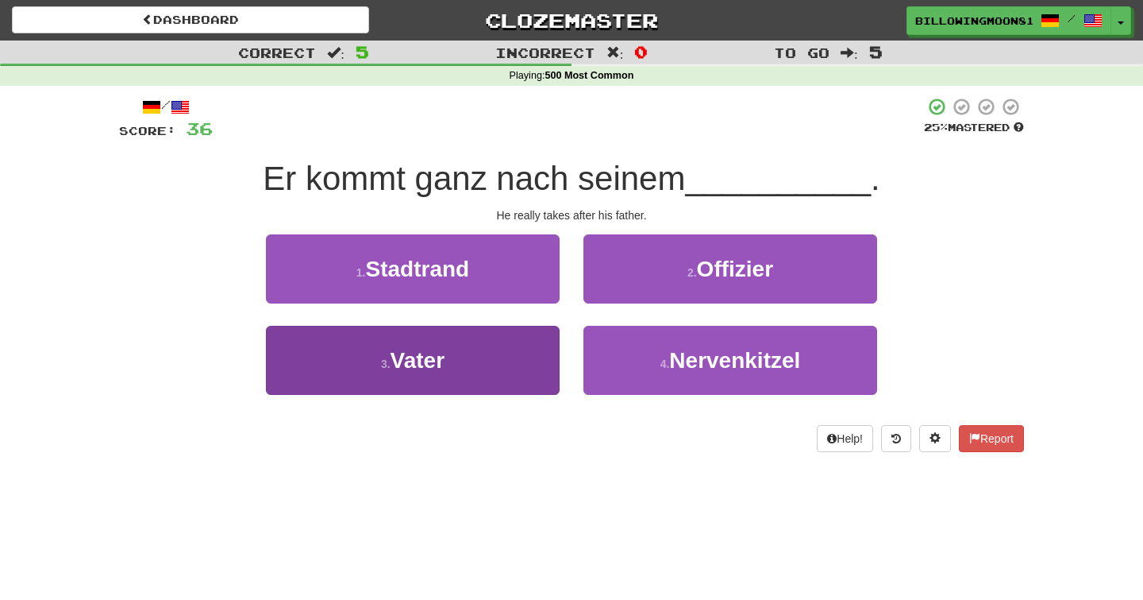
click at [503, 362] on button "3 . Vater" at bounding box center [413, 360] width 294 height 69
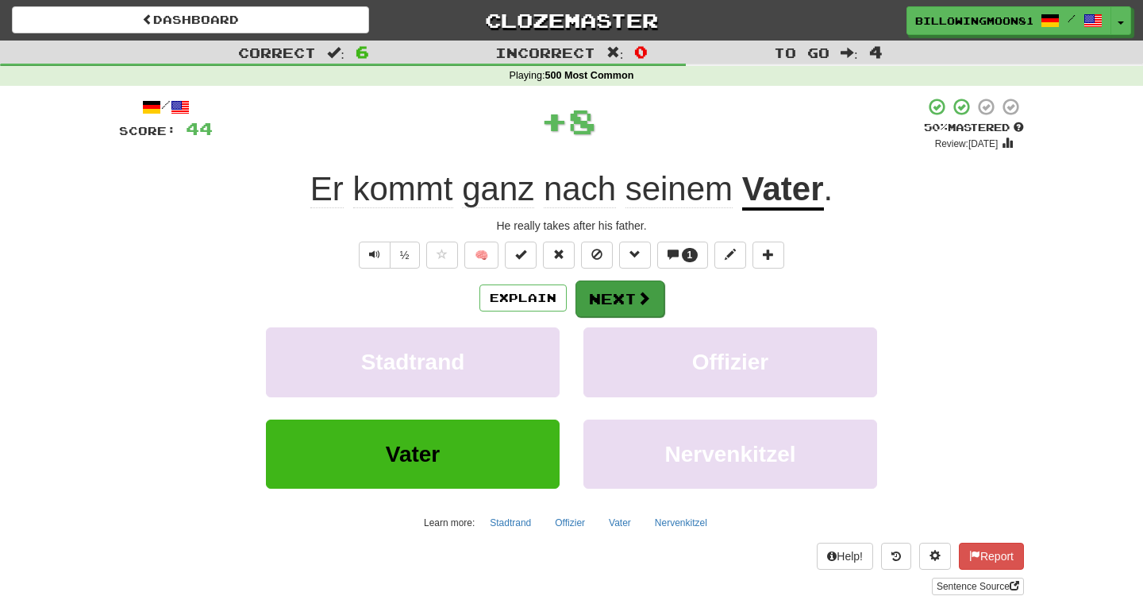
click at [627, 295] on button "Next" at bounding box center [620, 298] width 89 height 37
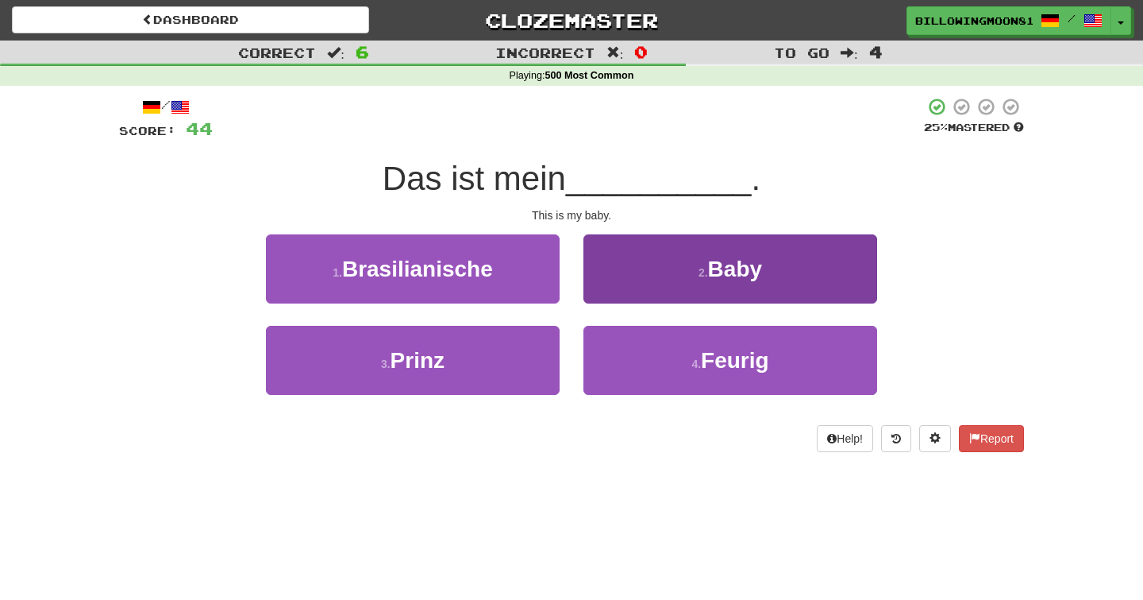
click at [651, 276] on button "2 . Baby" at bounding box center [731, 268] width 294 height 69
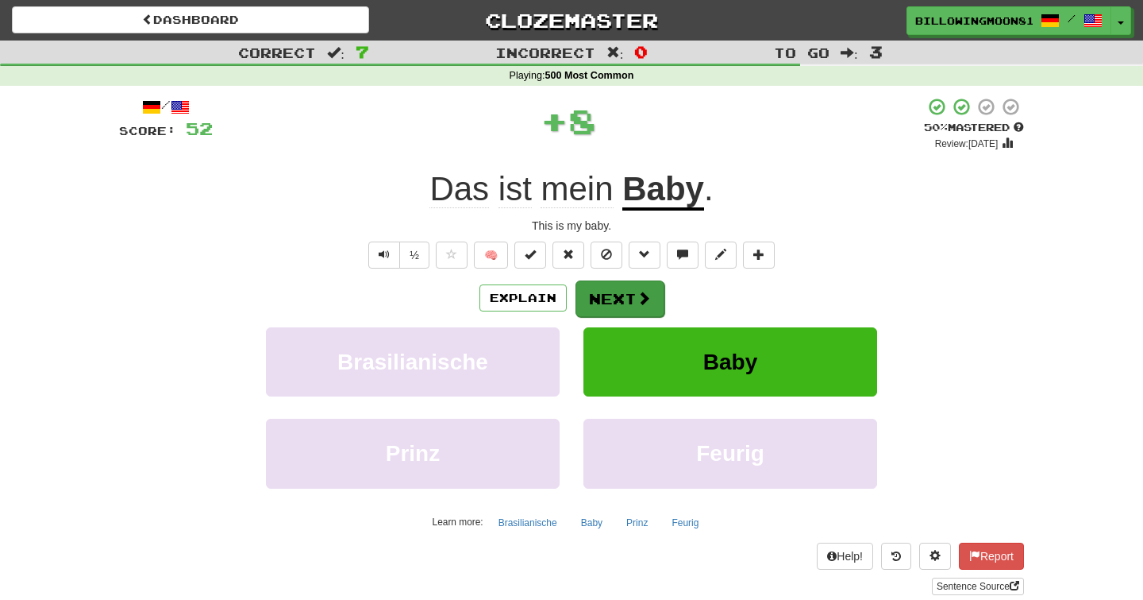
click at [608, 301] on button "Next" at bounding box center [620, 298] width 89 height 37
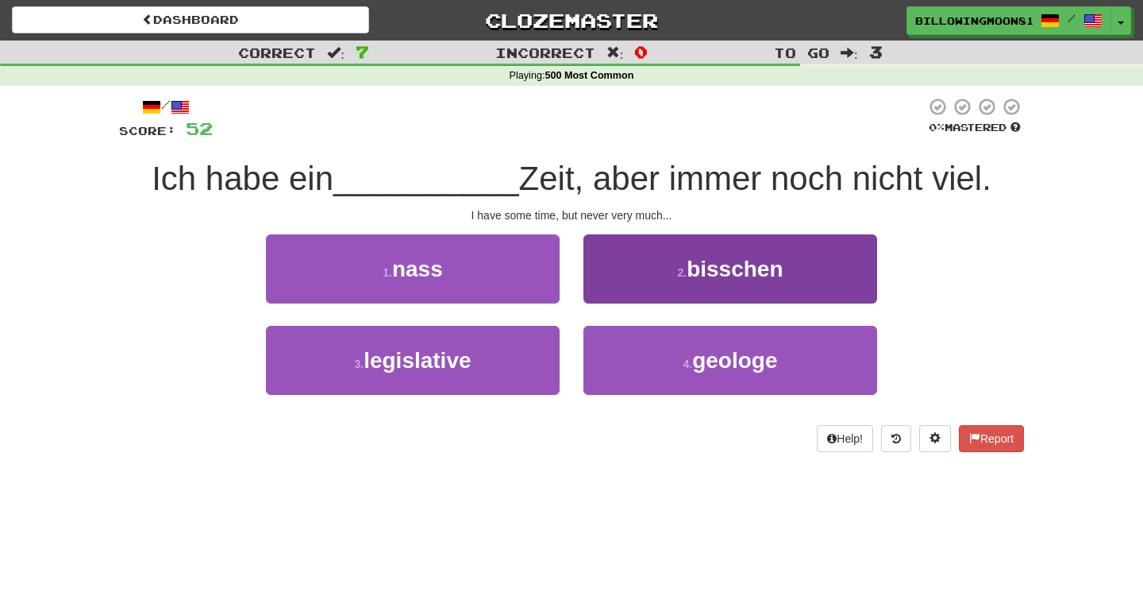
click at [678, 284] on button "2 . bisschen" at bounding box center [731, 268] width 294 height 69
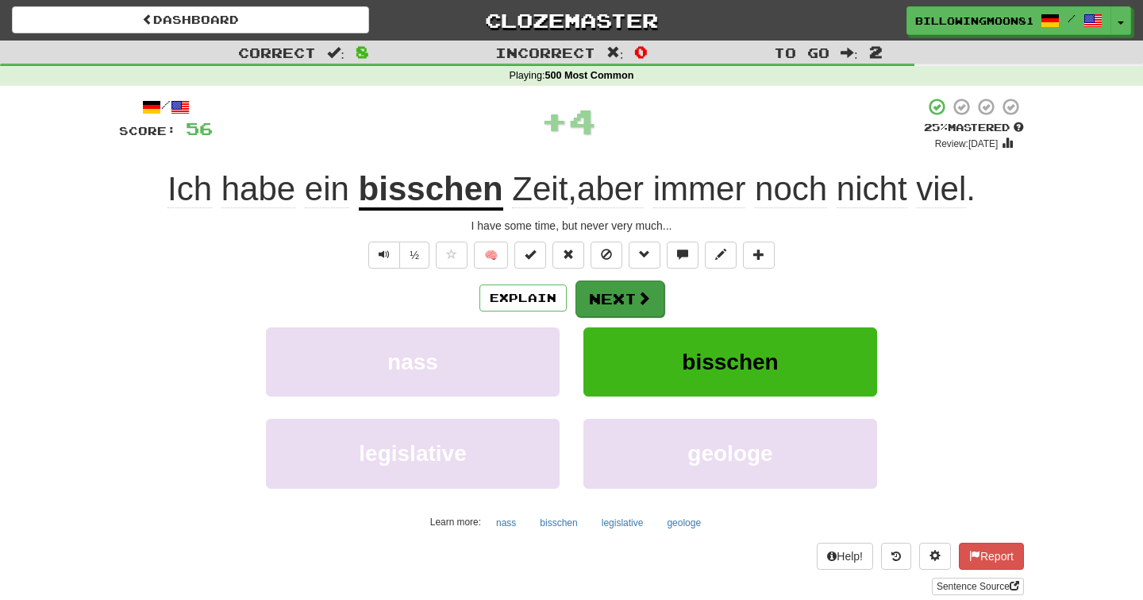
click at [627, 283] on button "Next" at bounding box center [620, 298] width 89 height 37
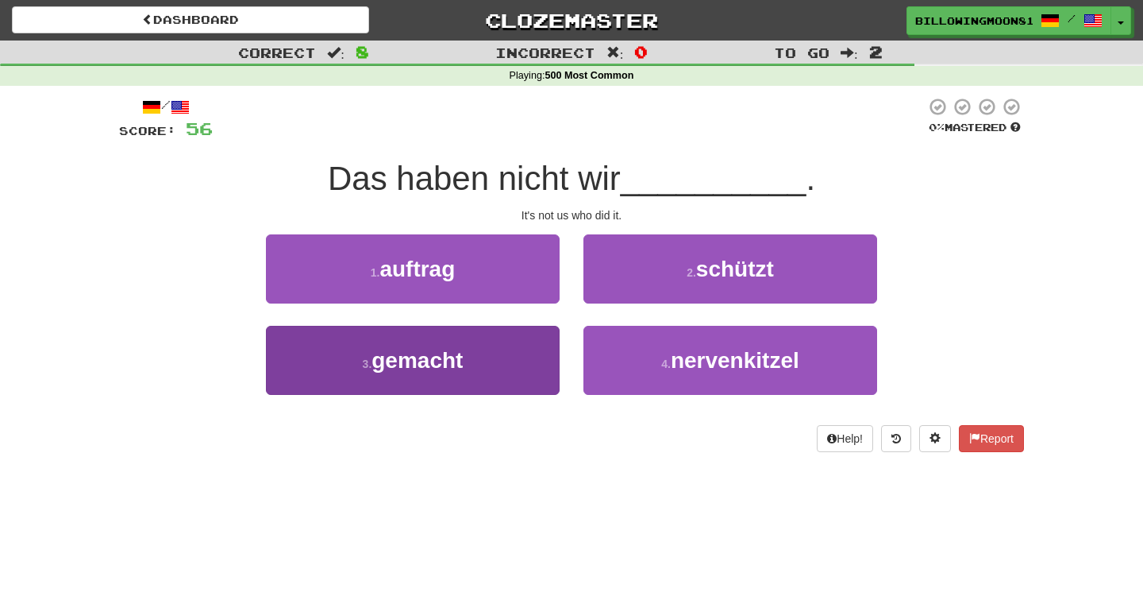
click at [539, 333] on button "3 . gemacht" at bounding box center [413, 360] width 294 height 69
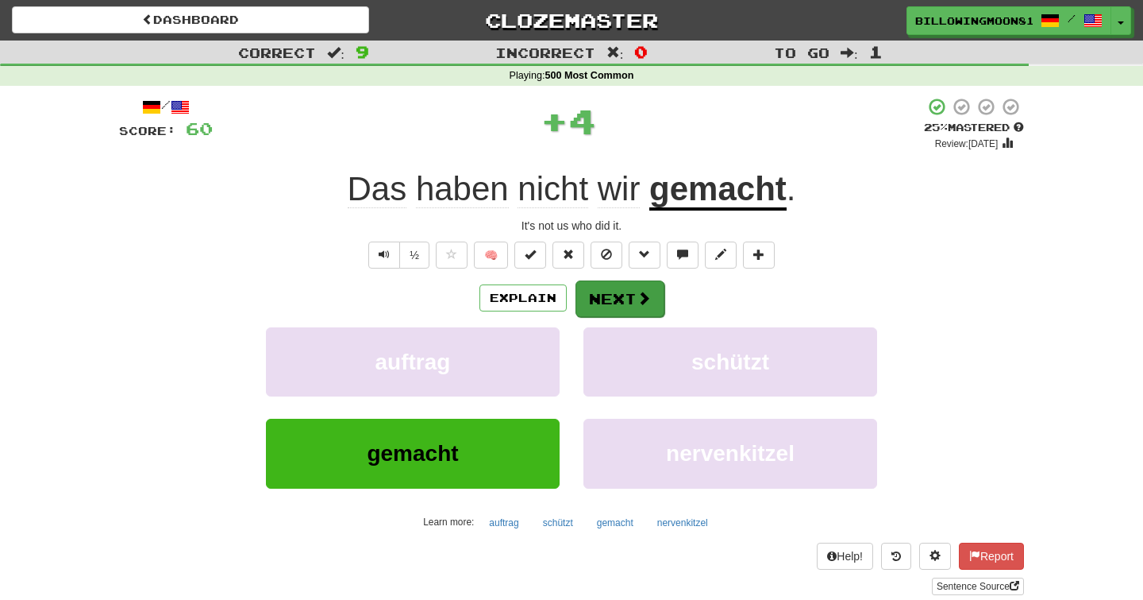
click at [619, 303] on button "Next" at bounding box center [620, 298] width 89 height 37
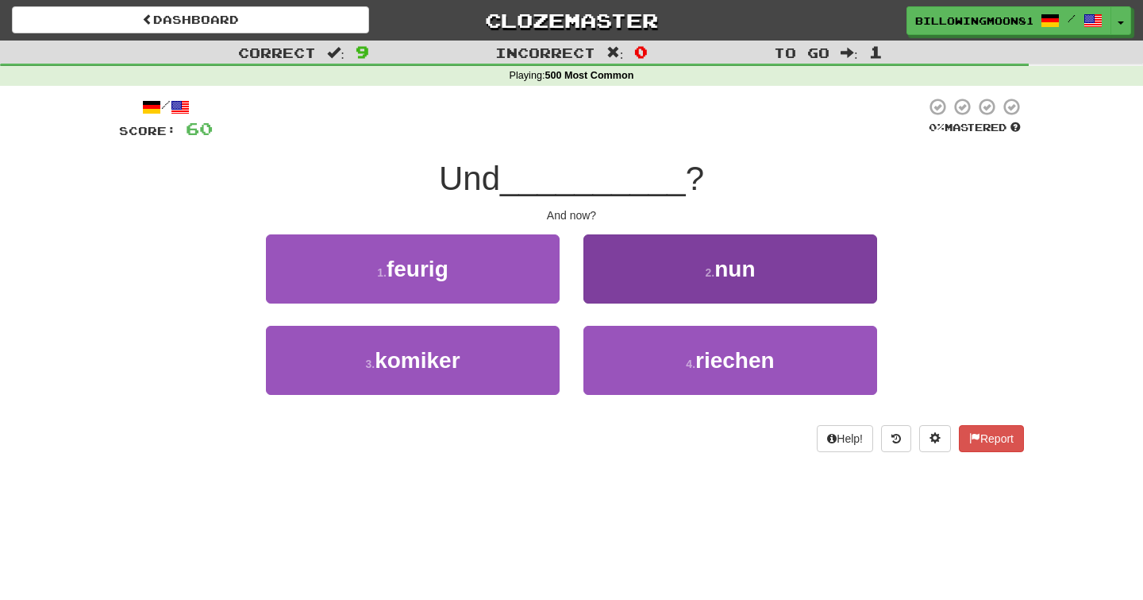
click at [628, 270] on button "2 . nun" at bounding box center [731, 268] width 294 height 69
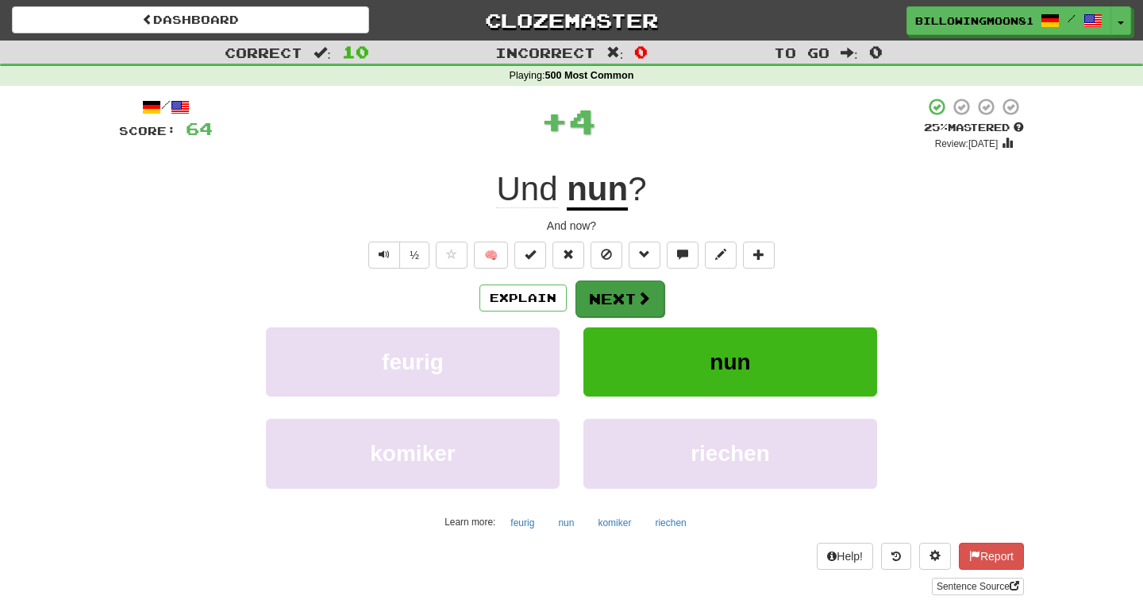
click at [615, 295] on button "Next" at bounding box center [620, 298] width 89 height 37
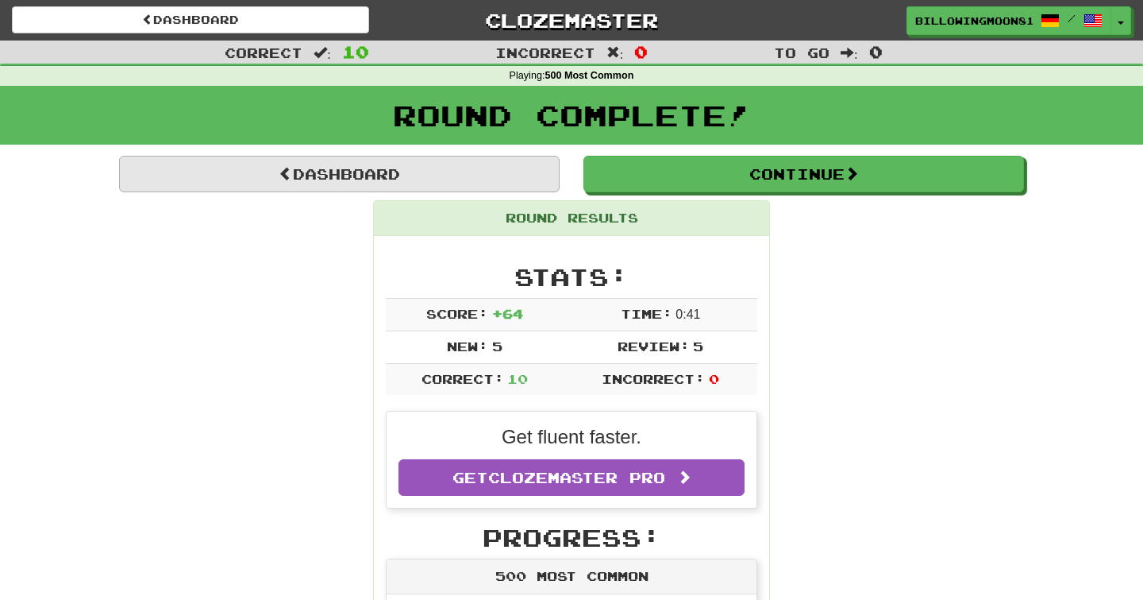
click at [464, 164] on link "Dashboard" at bounding box center [339, 174] width 441 height 37
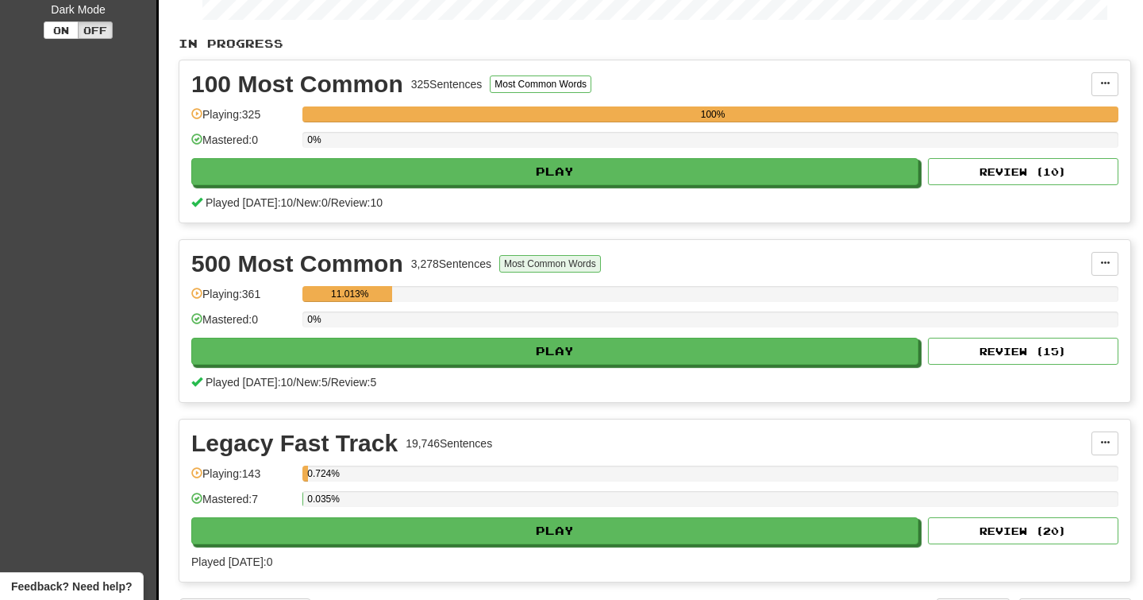
scroll to position [302, 0]
